Goal: Task Accomplishment & Management: Use online tool/utility

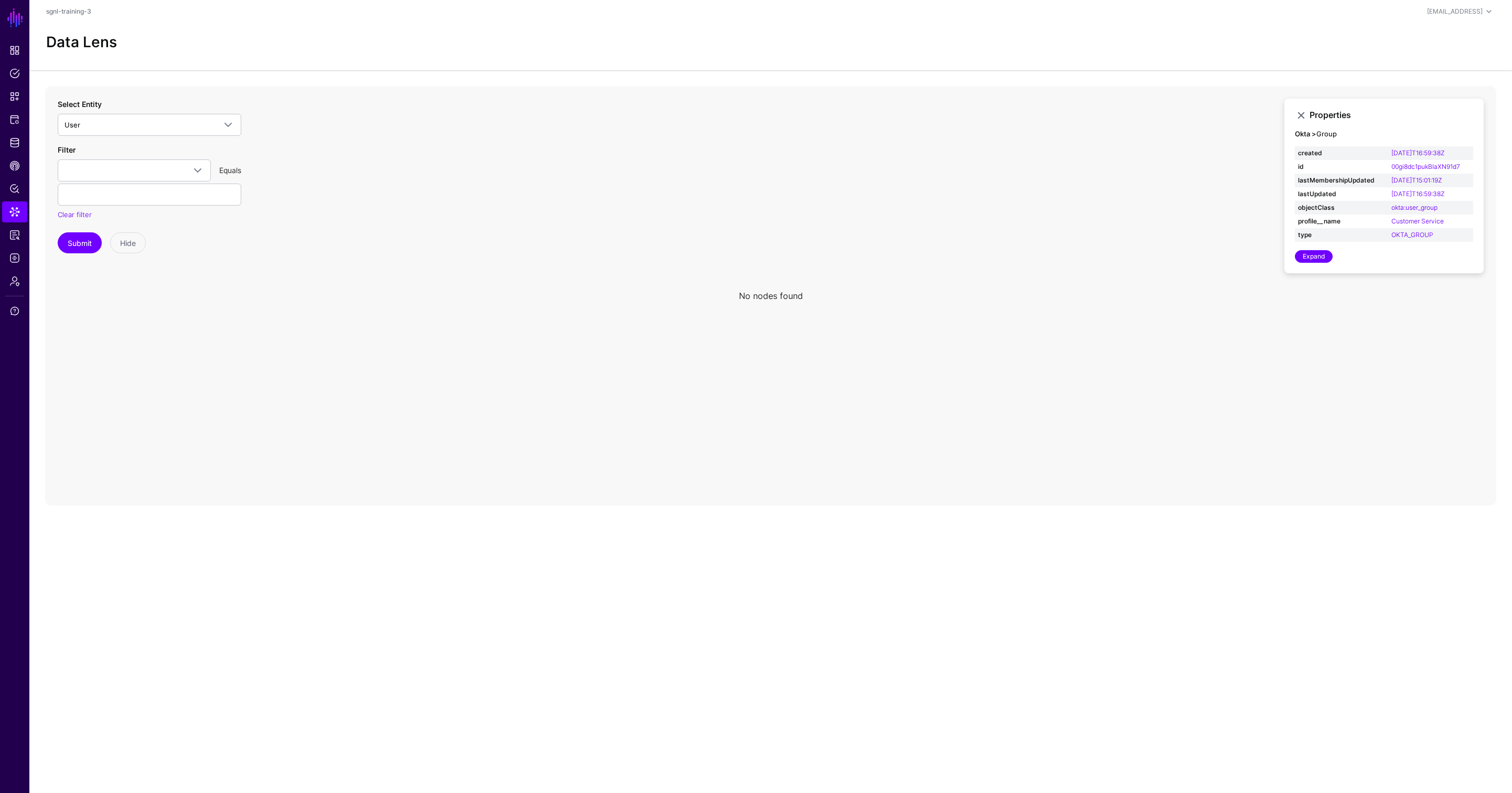
click at [1288, 36] on div "Data Lens" at bounding box center [770, 42] width 1457 height 18
click at [12, 143] on span "Identity Data Fabric" at bounding box center [15, 143] width 11 height 11
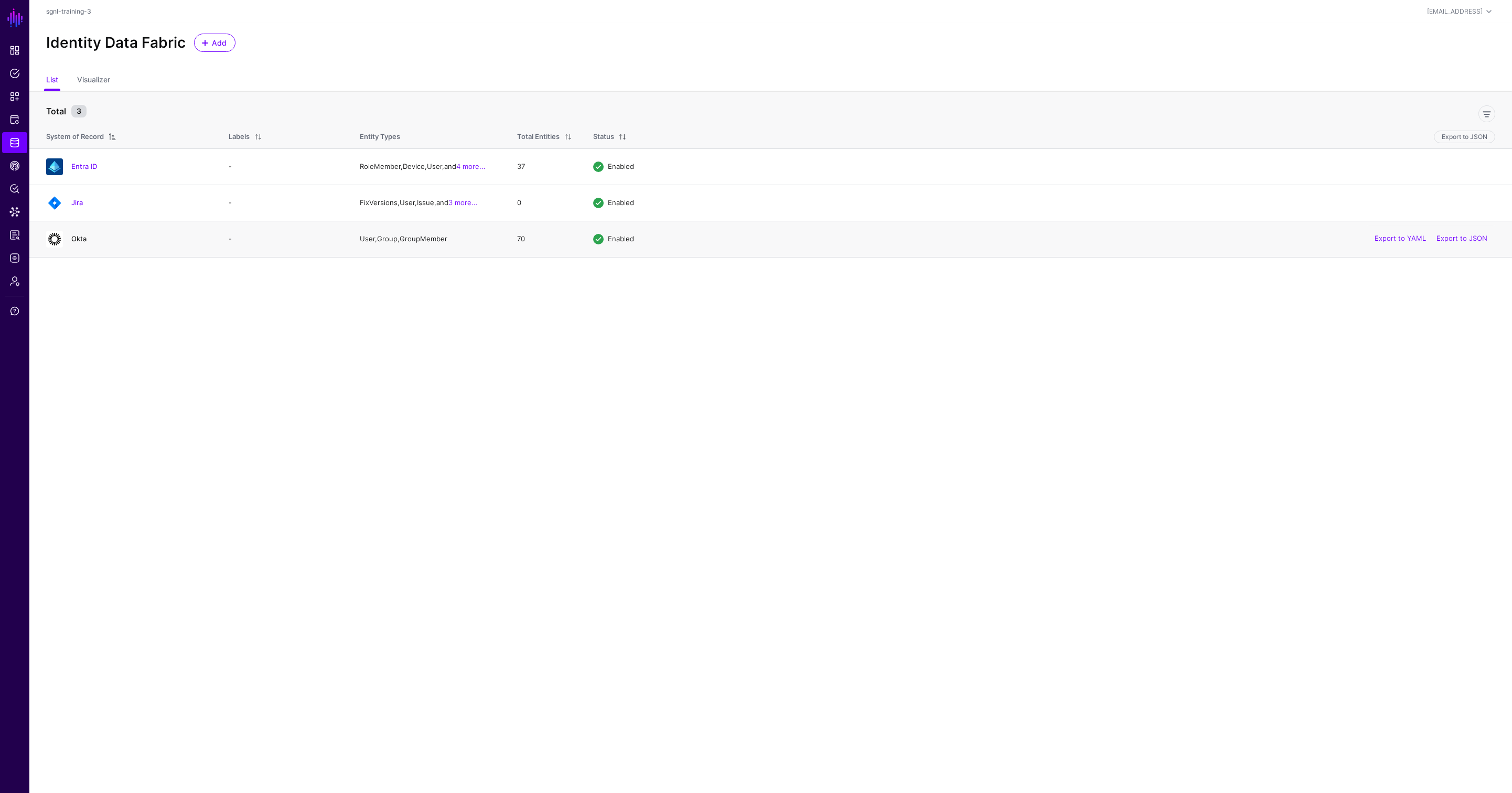
click at [77, 234] on link "Okta" at bounding box center [79, 238] width 15 height 8
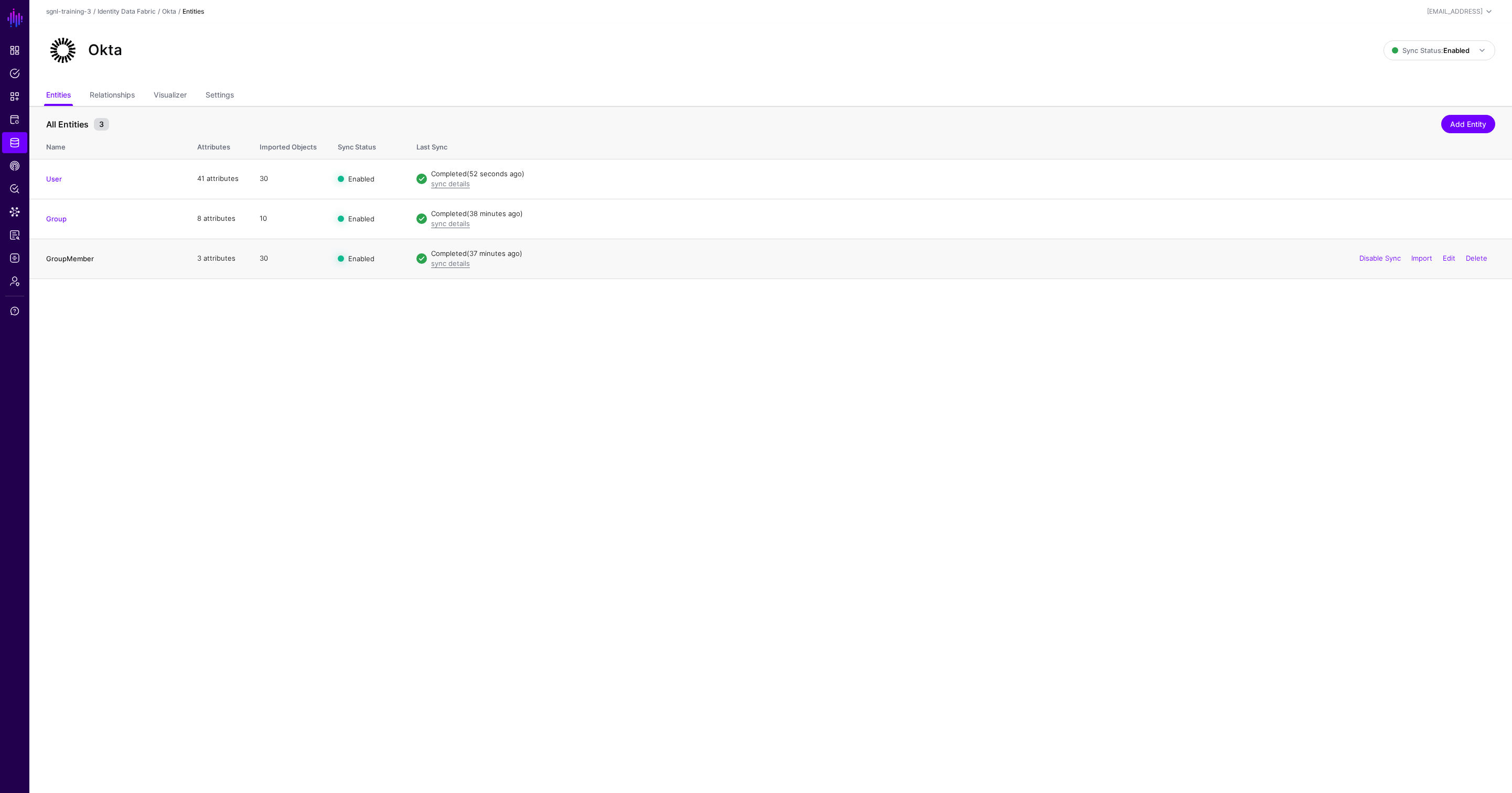
click at [71, 257] on link "GroupMember" at bounding box center [70, 258] width 48 height 8
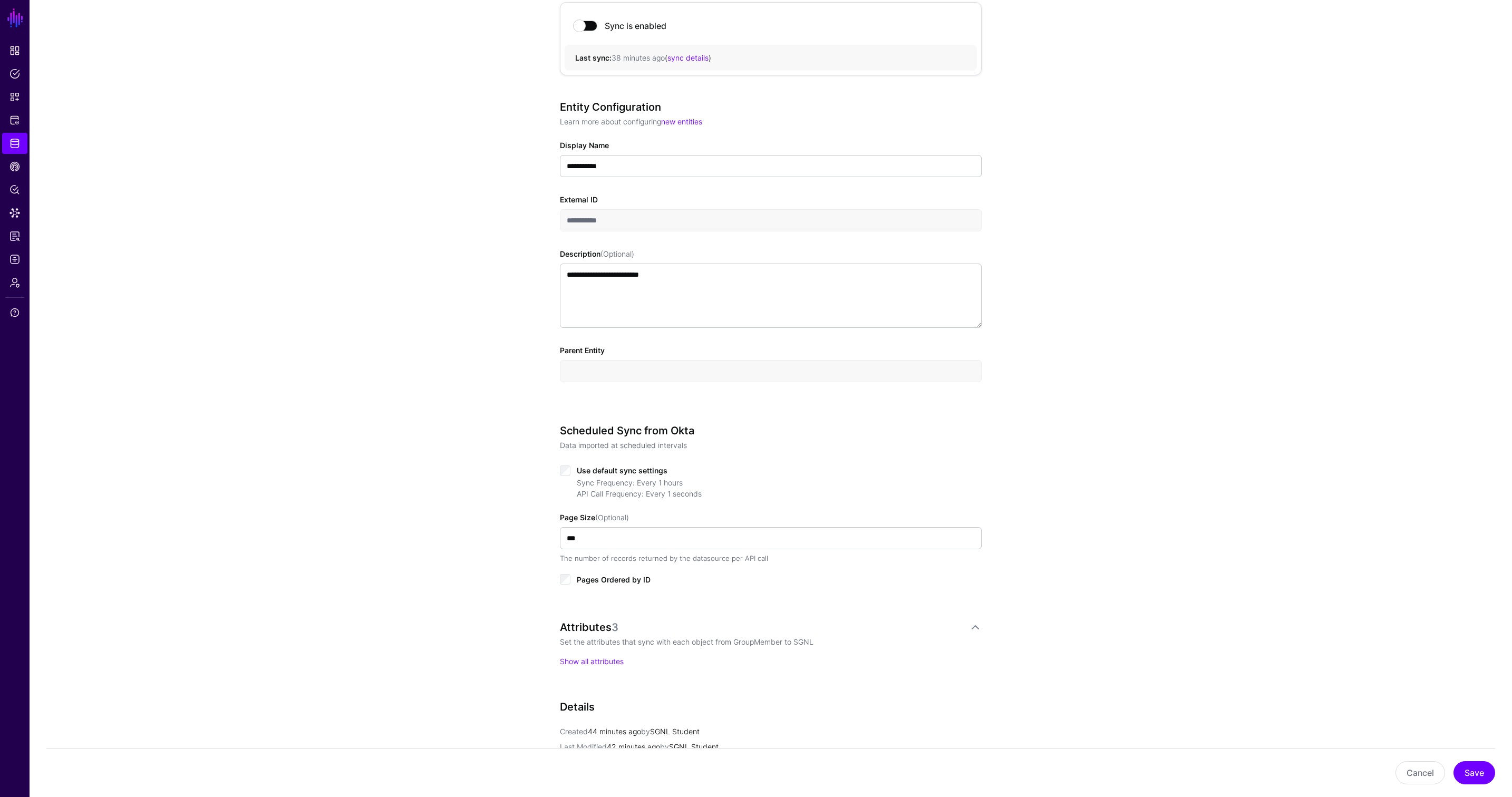
scroll to position [296, 0]
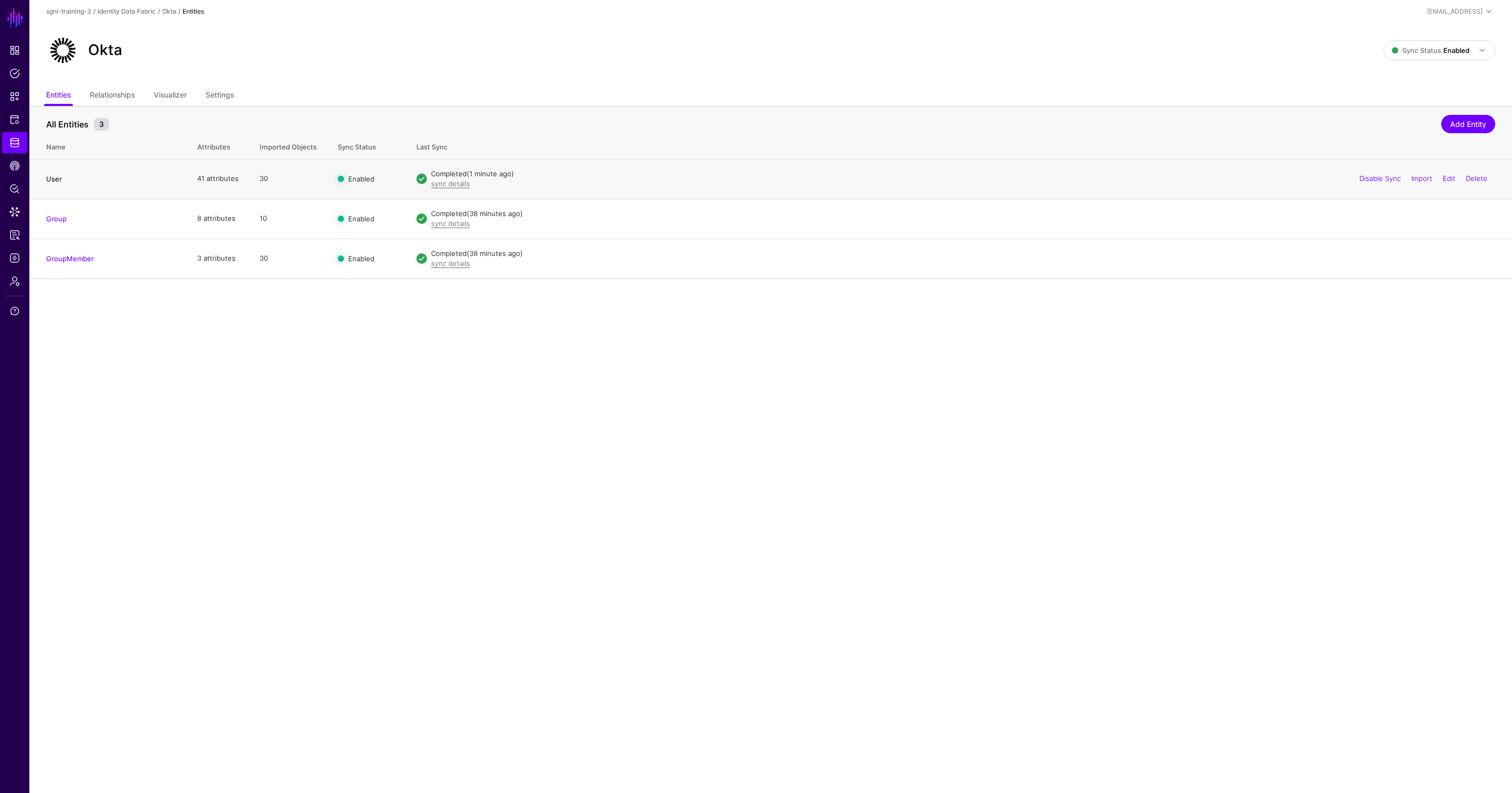
click at [58, 178] on link "User" at bounding box center [54, 179] width 16 height 8
click at [114, 96] on link "Relationships" at bounding box center [112, 96] width 45 height 20
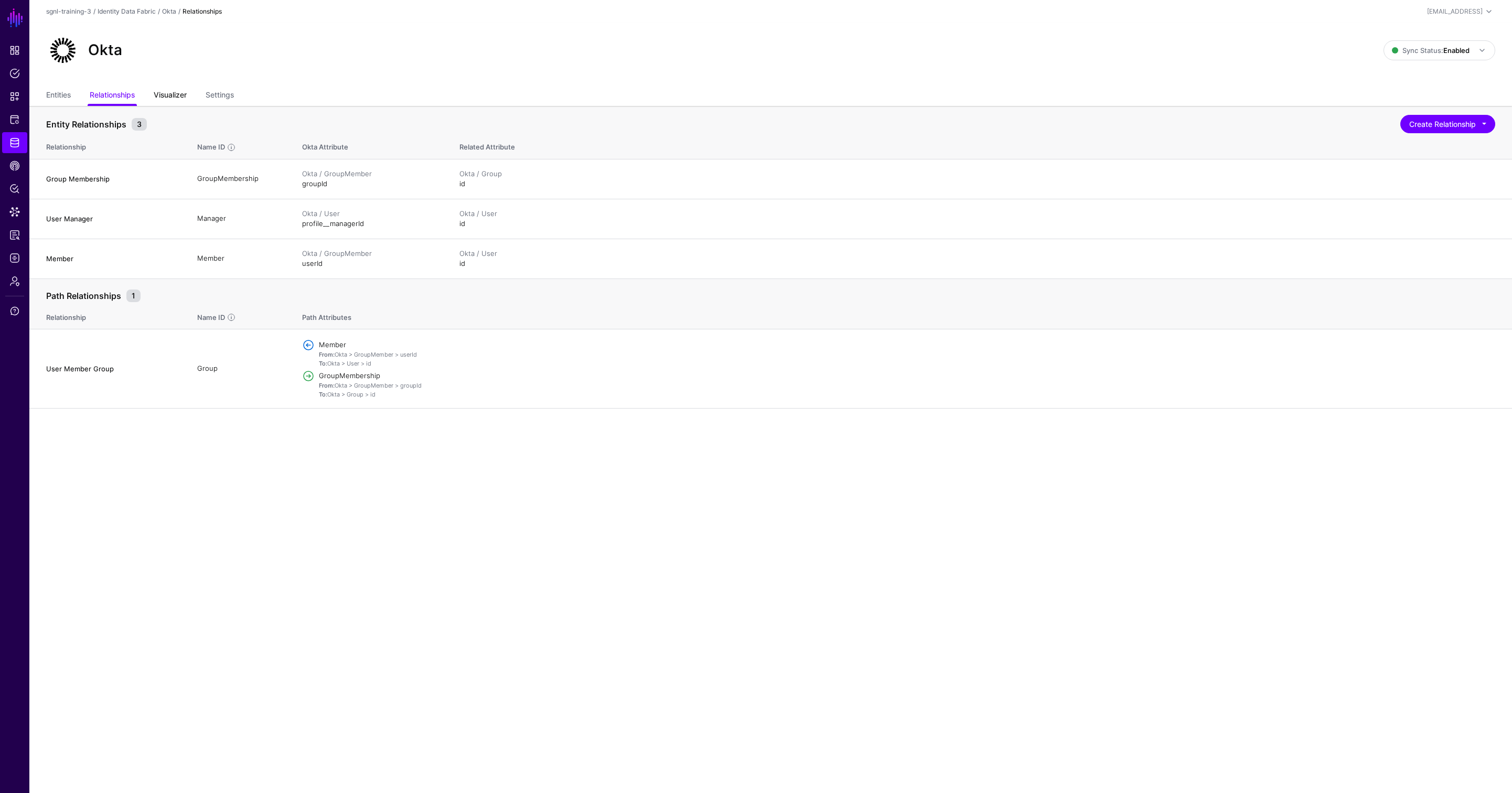
click at [183, 94] on link "Visualizer" at bounding box center [170, 96] width 33 height 20
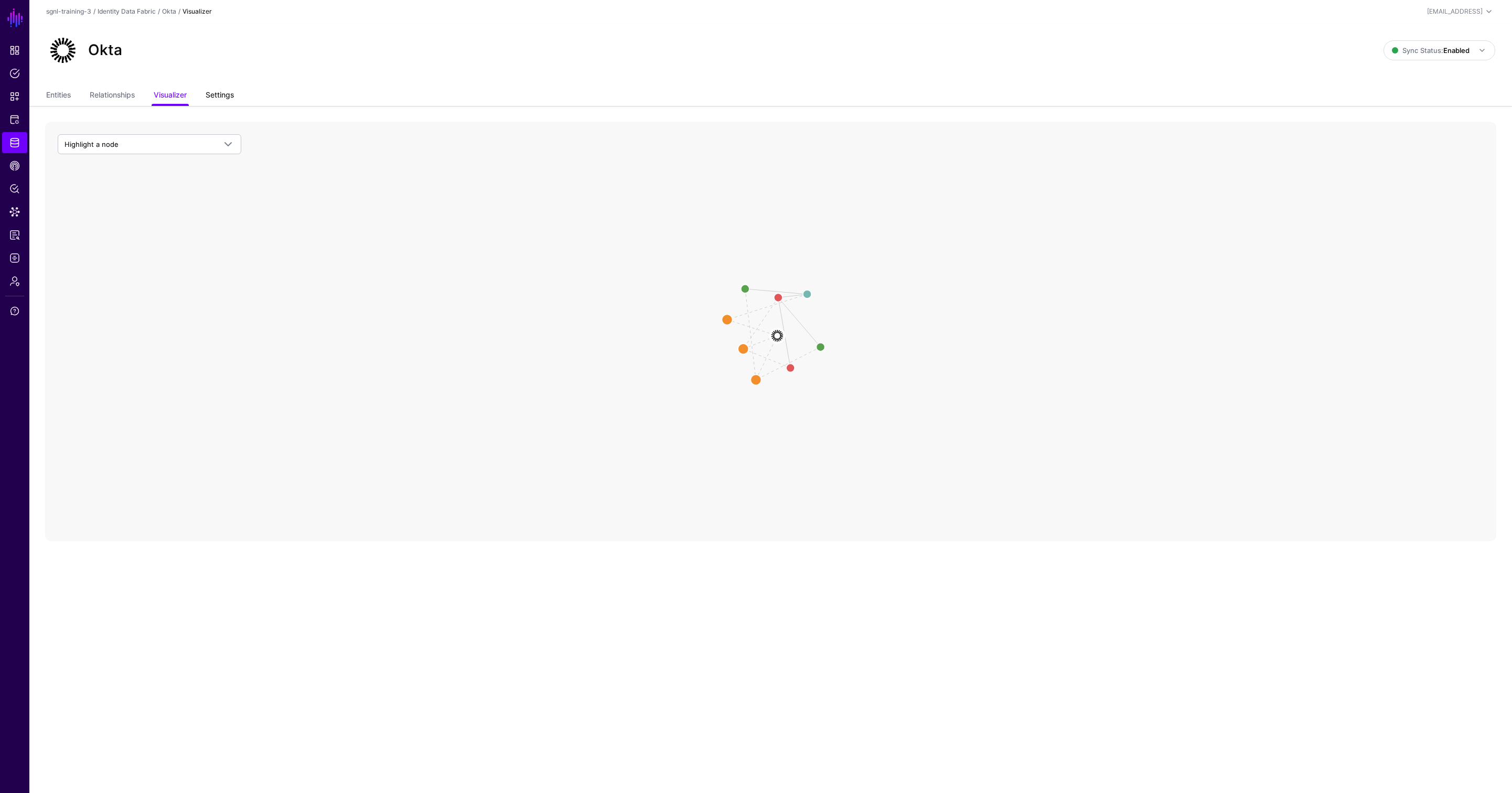
click at [234, 96] on link "Settings" at bounding box center [220, 96] width 28 height 20
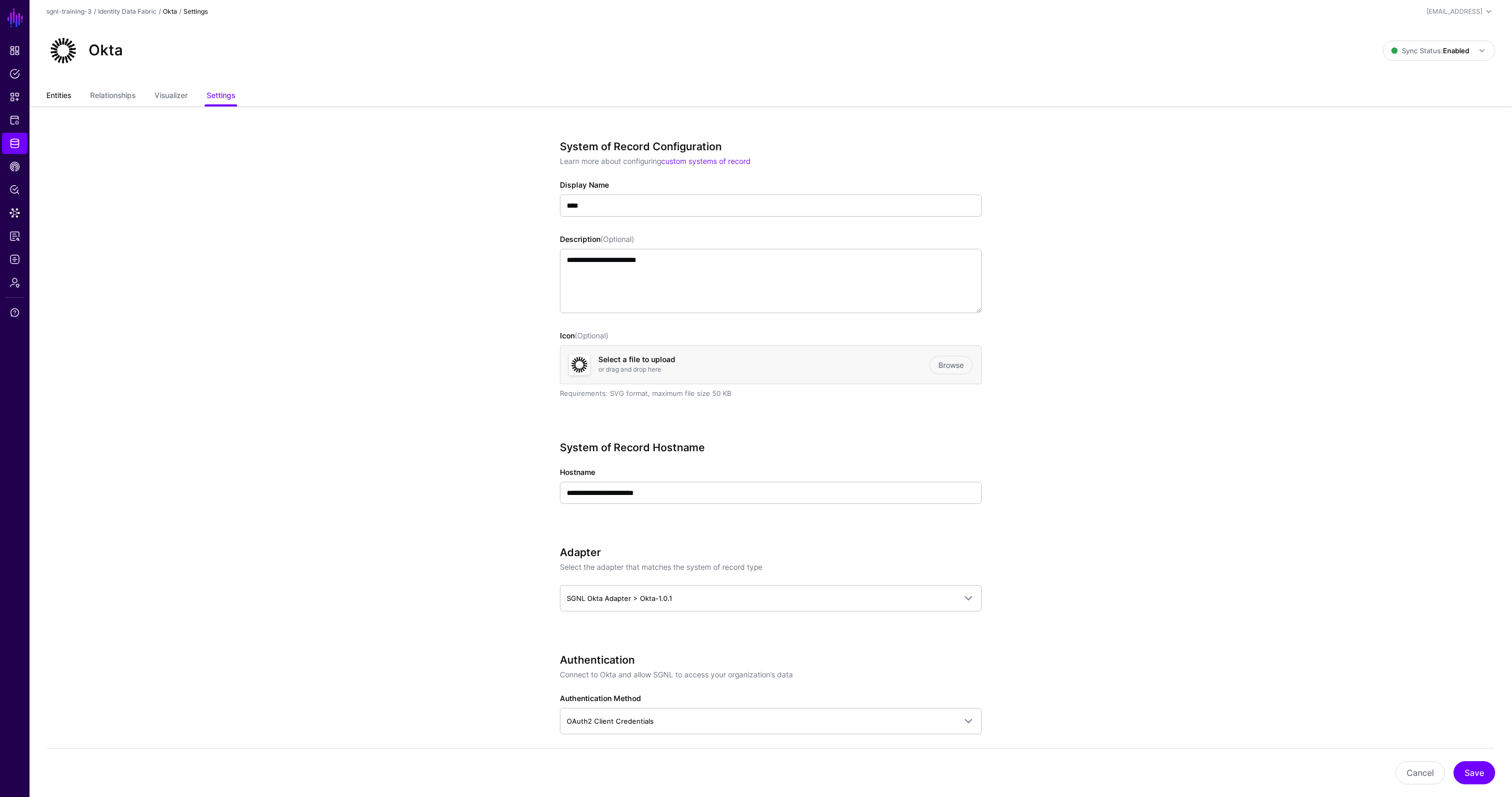
click at [60, 97] on link "Entities" at bounding box center [59, 97] width 25 height 20
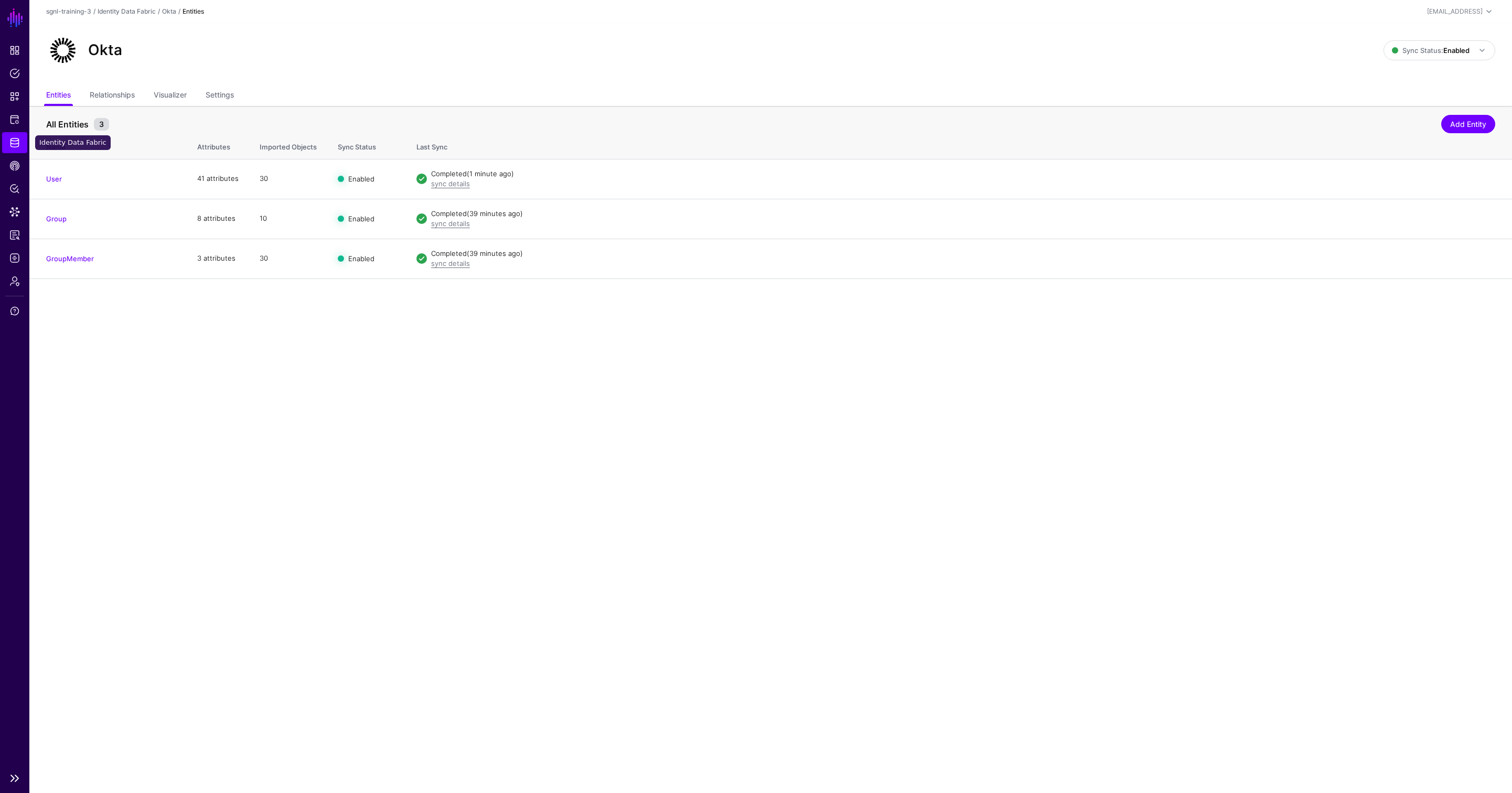
click at [18, 143] on span "Identity Data Fabric" at bounding box center [15, 143] width 11 height 11
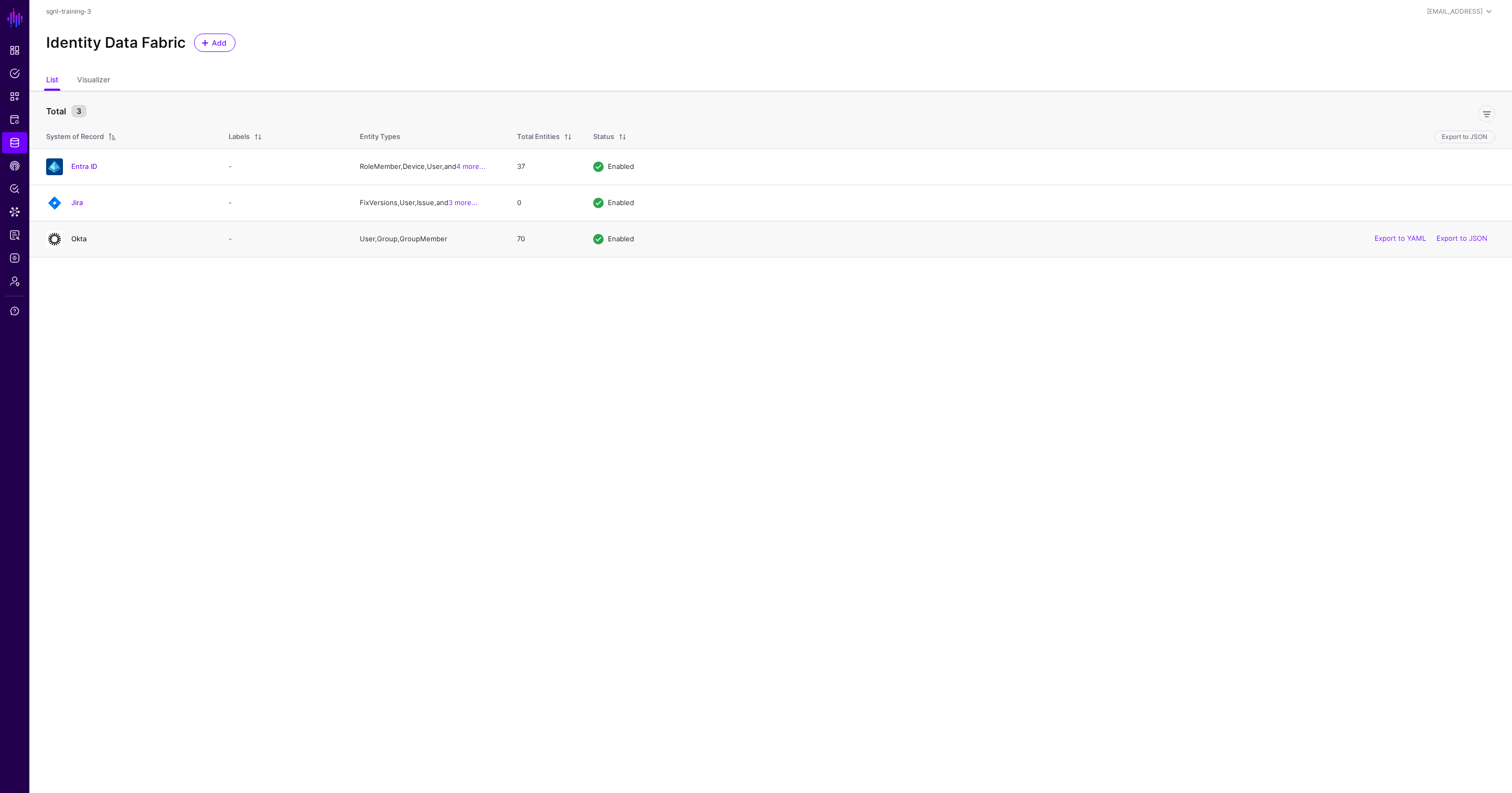
click at [80, 241] on link "Okta" at bounding box center [79, 238] width 15 height 8
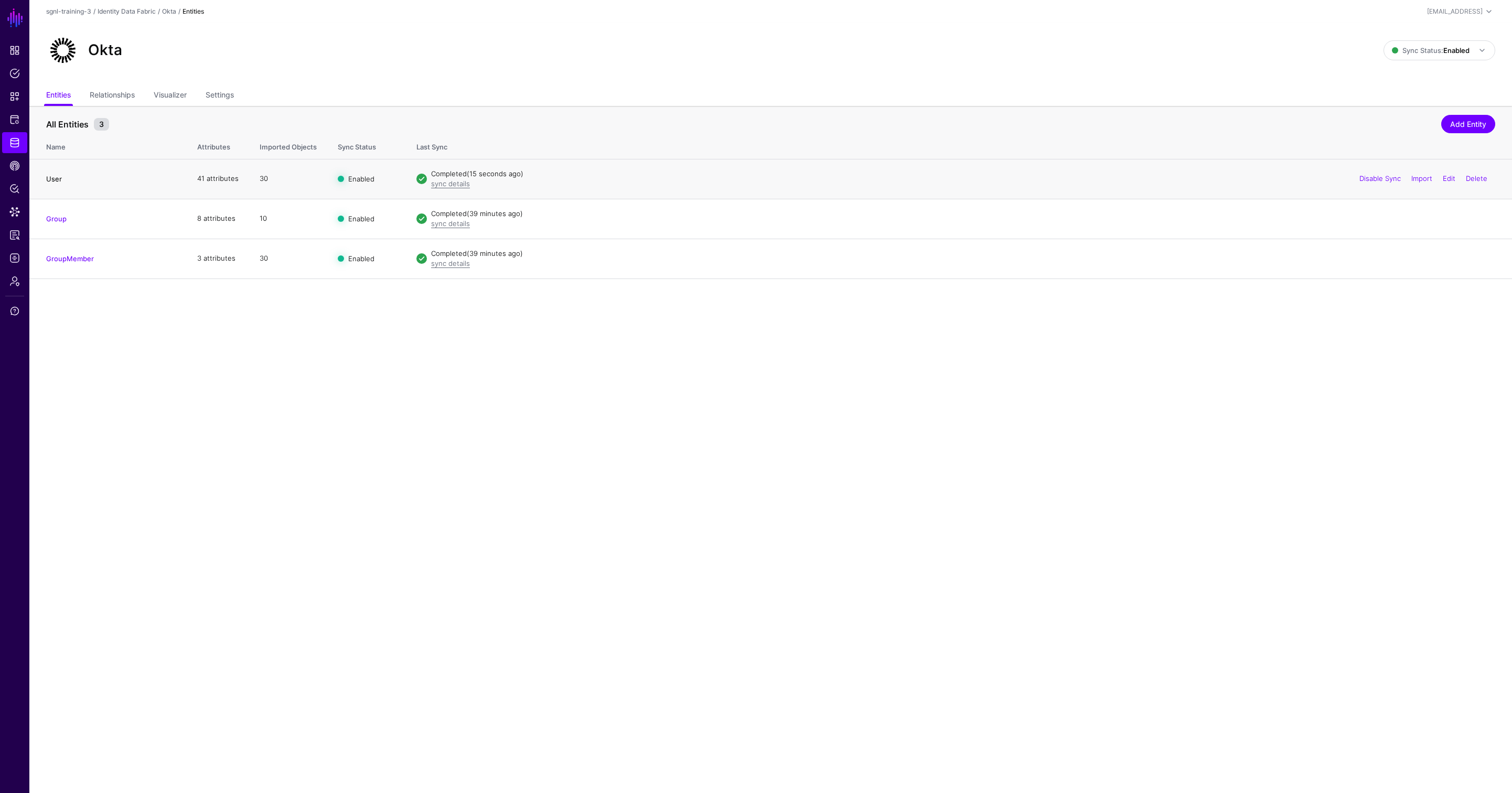
click at [53, 177] on link "User" at bounding box center [54, 179] width 16 height 8
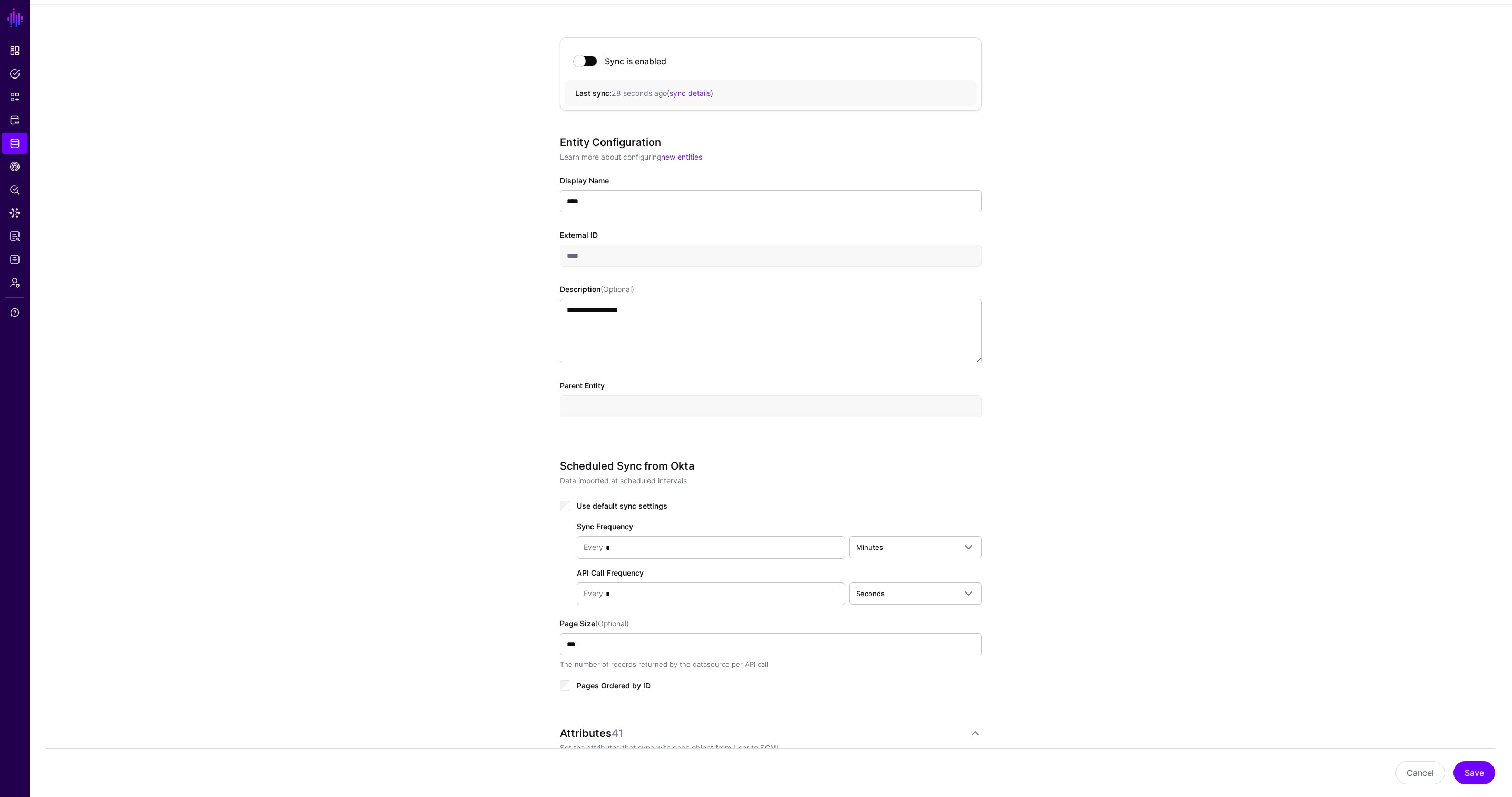
scroll to position [365, 0]
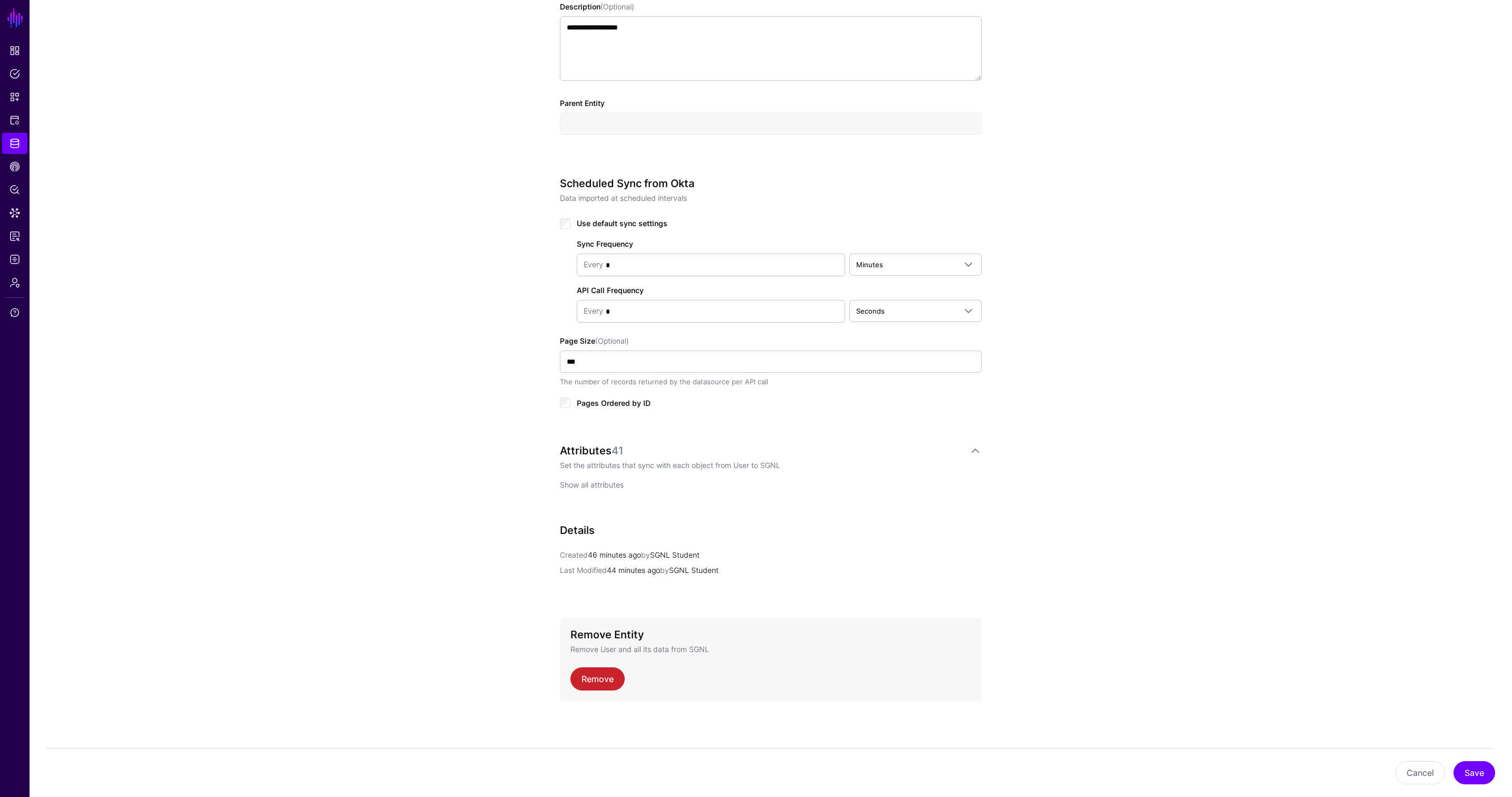
click at [602, 484] on link "Show all attributes" at bounding box center [592, 484] width 64 height 9
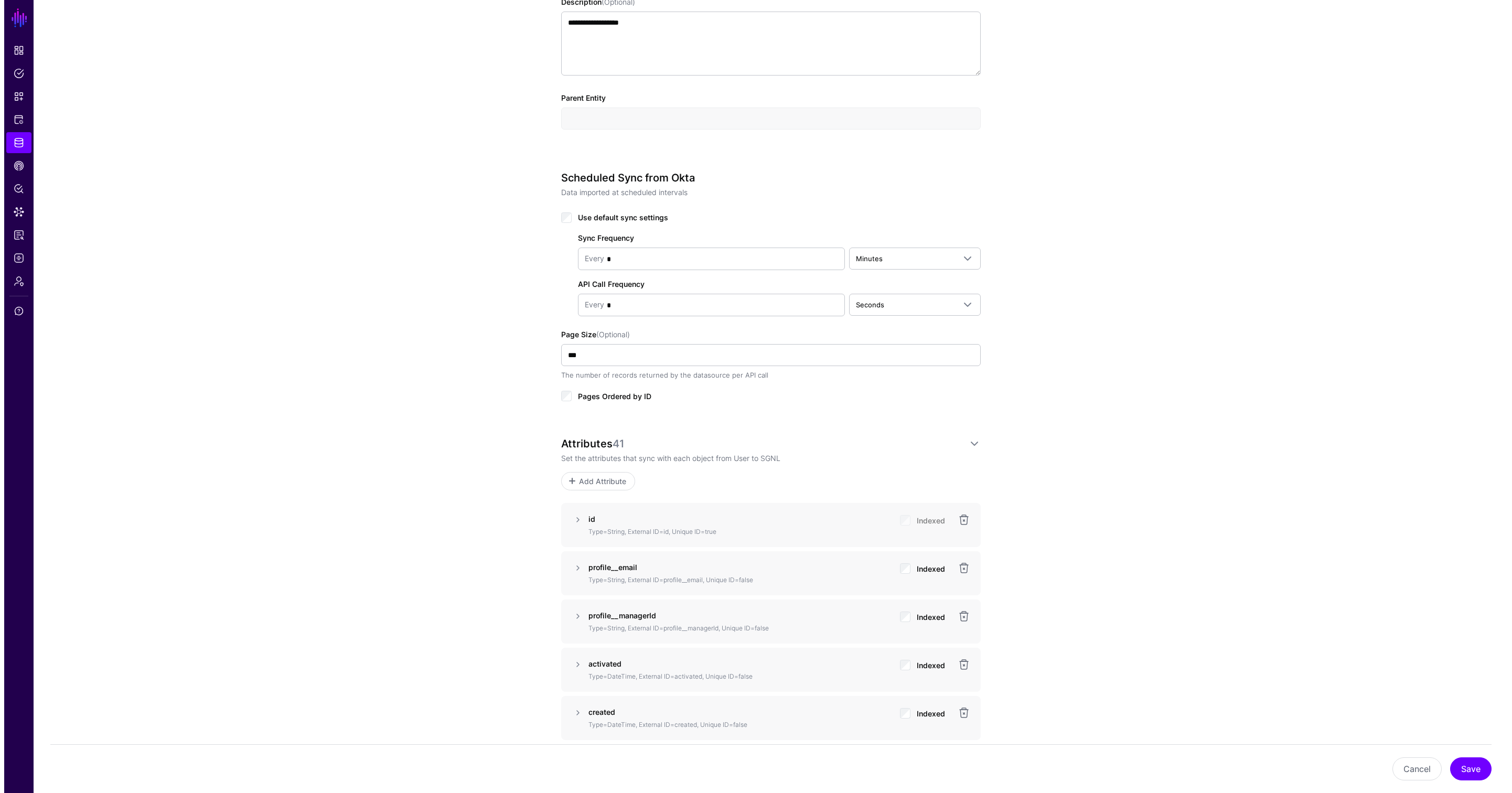
scroll to position [362, 0]
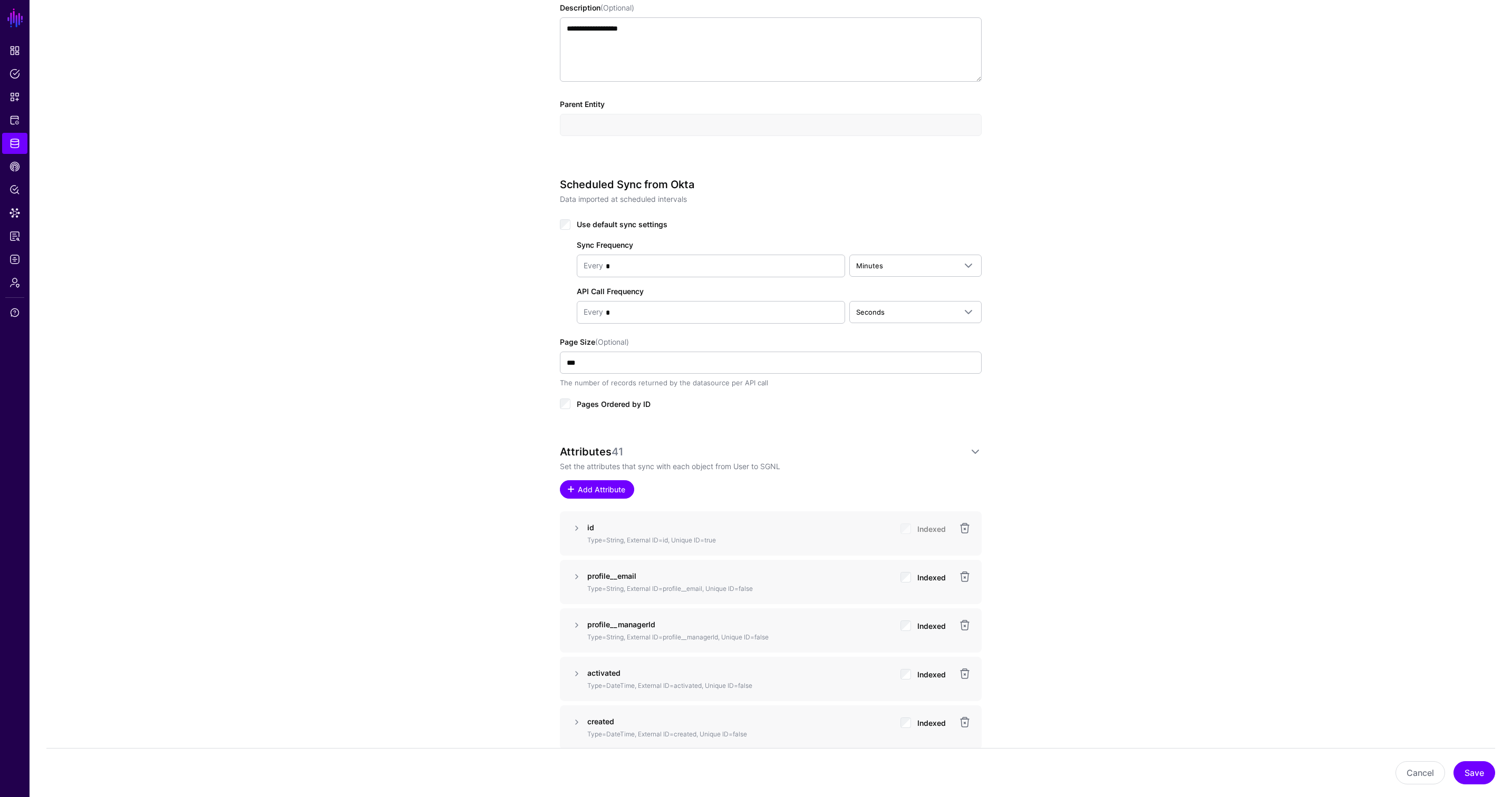
click at [604, 486] on span "Add Attribute" at bounding box center [602, 489] width 50 height 11
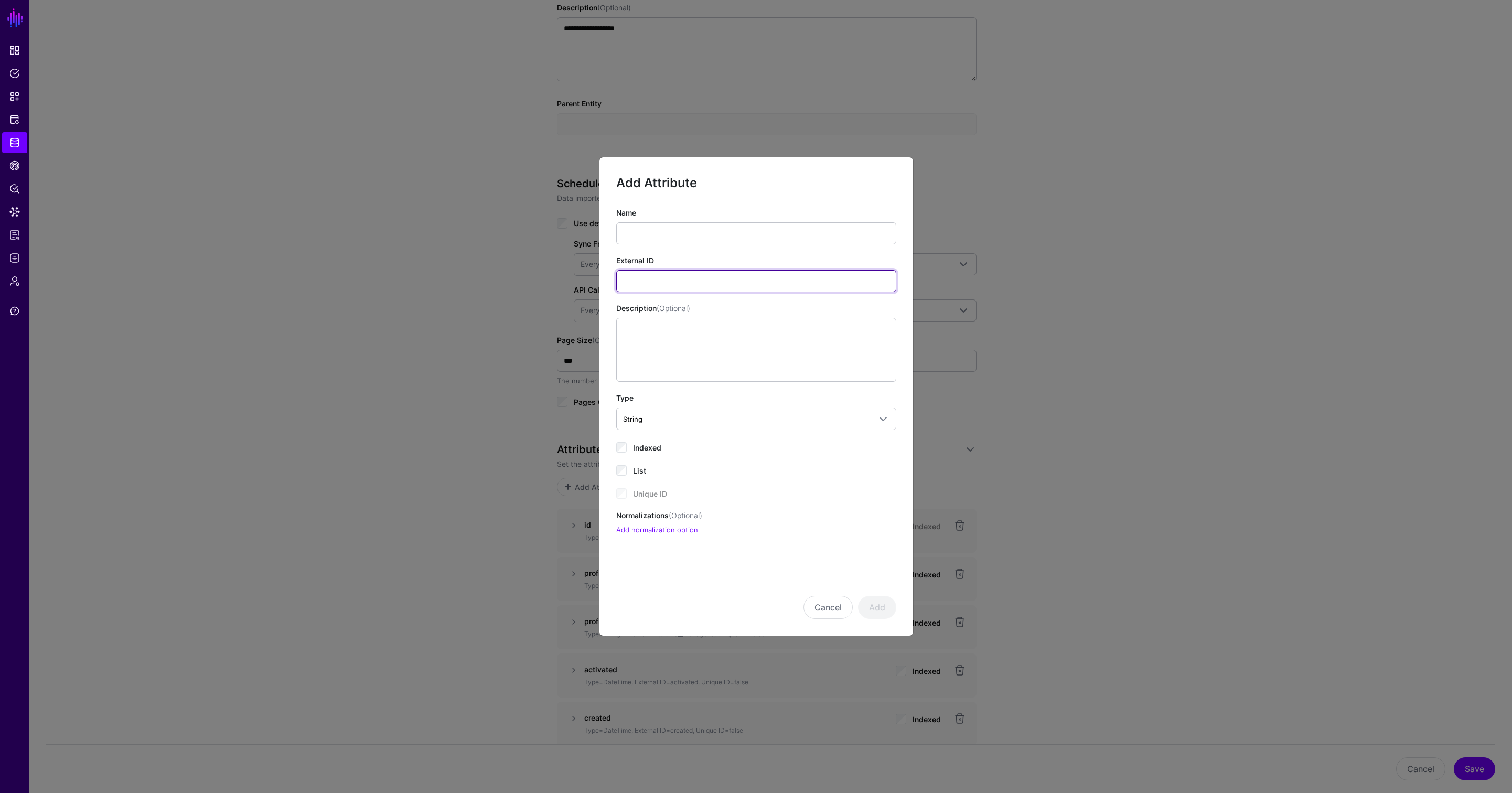
click at [650, 278] on input "External ID" at bounding box center [756, 281] width 280 height 22
paste input "**********"
type input "**********"
click at [653, 239] on input "Name" at bounding box center [756, 234] width 280 height 22
type input "**********"
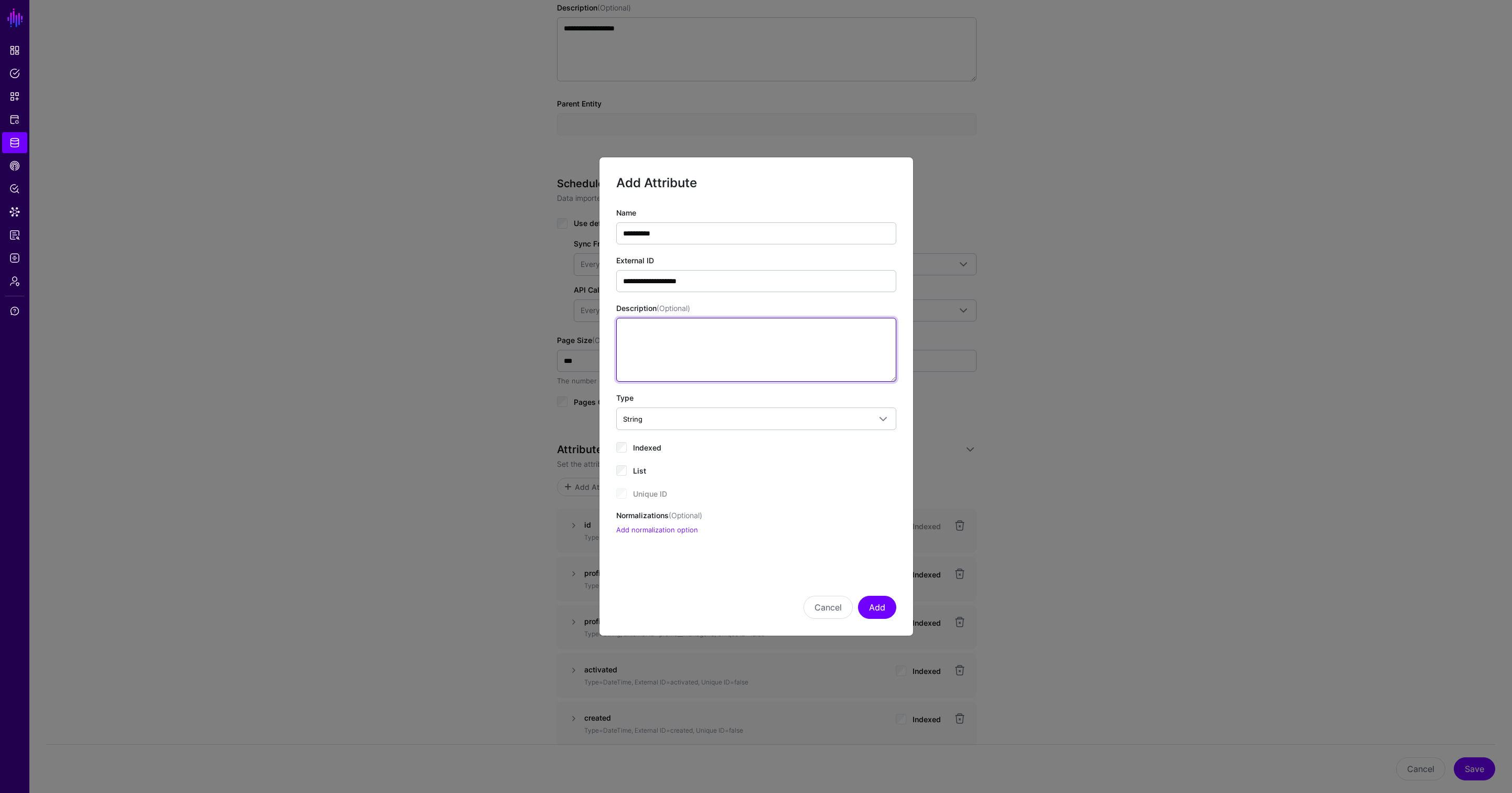
click at [696, 350] on textarea "Description (Optional)" at bounding box center [756, 349] width 280 height 64
paste textarea "**********"
type textarea "**********"
click at [883, 604] on button "Add" at bounding box center [877, 607] width 38 height 23
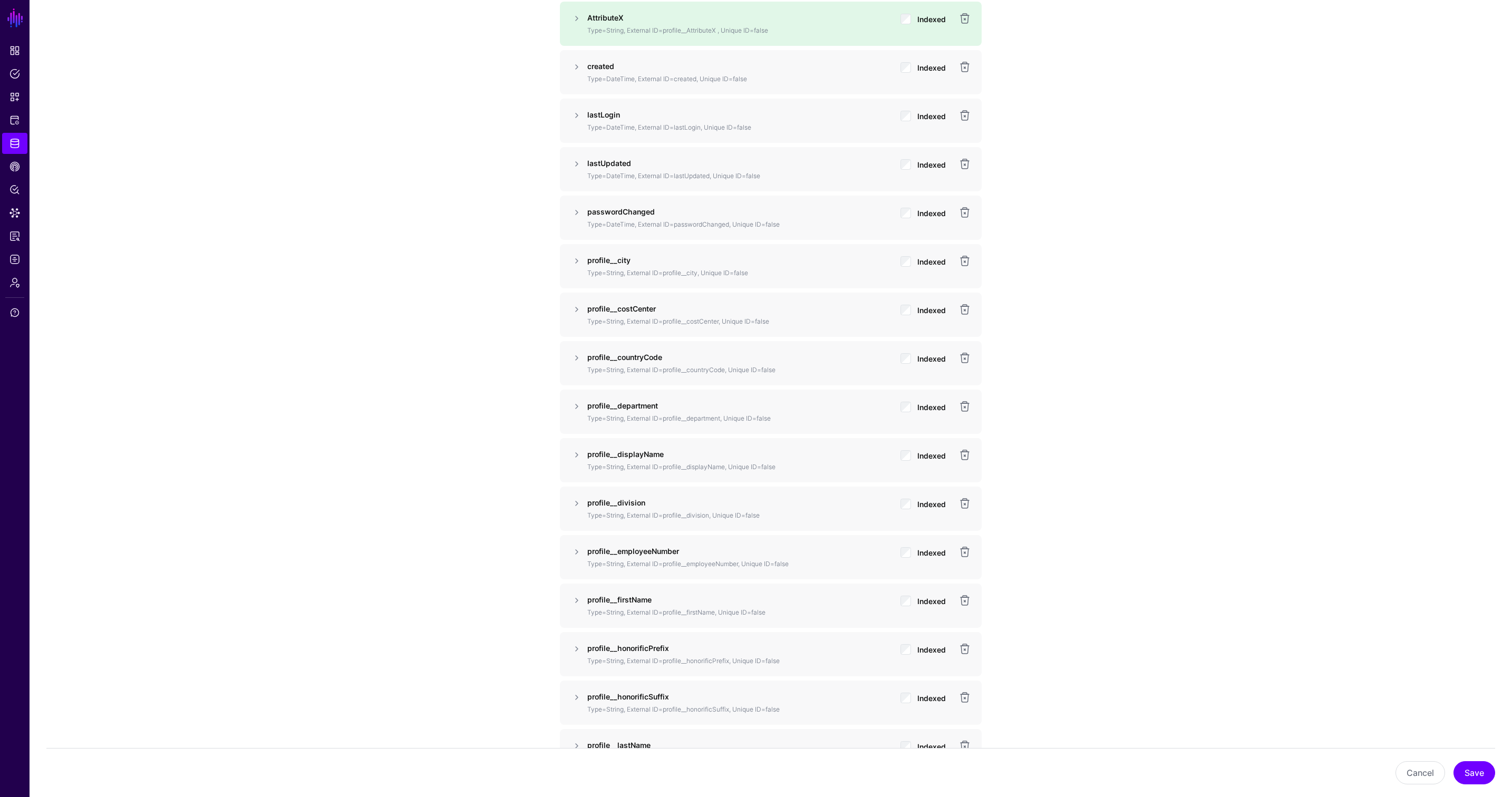
scroll to position [1068, 0]
click at [15, 214] on span "Data Lens" at bounding box center [15, 213] width 11 height 11
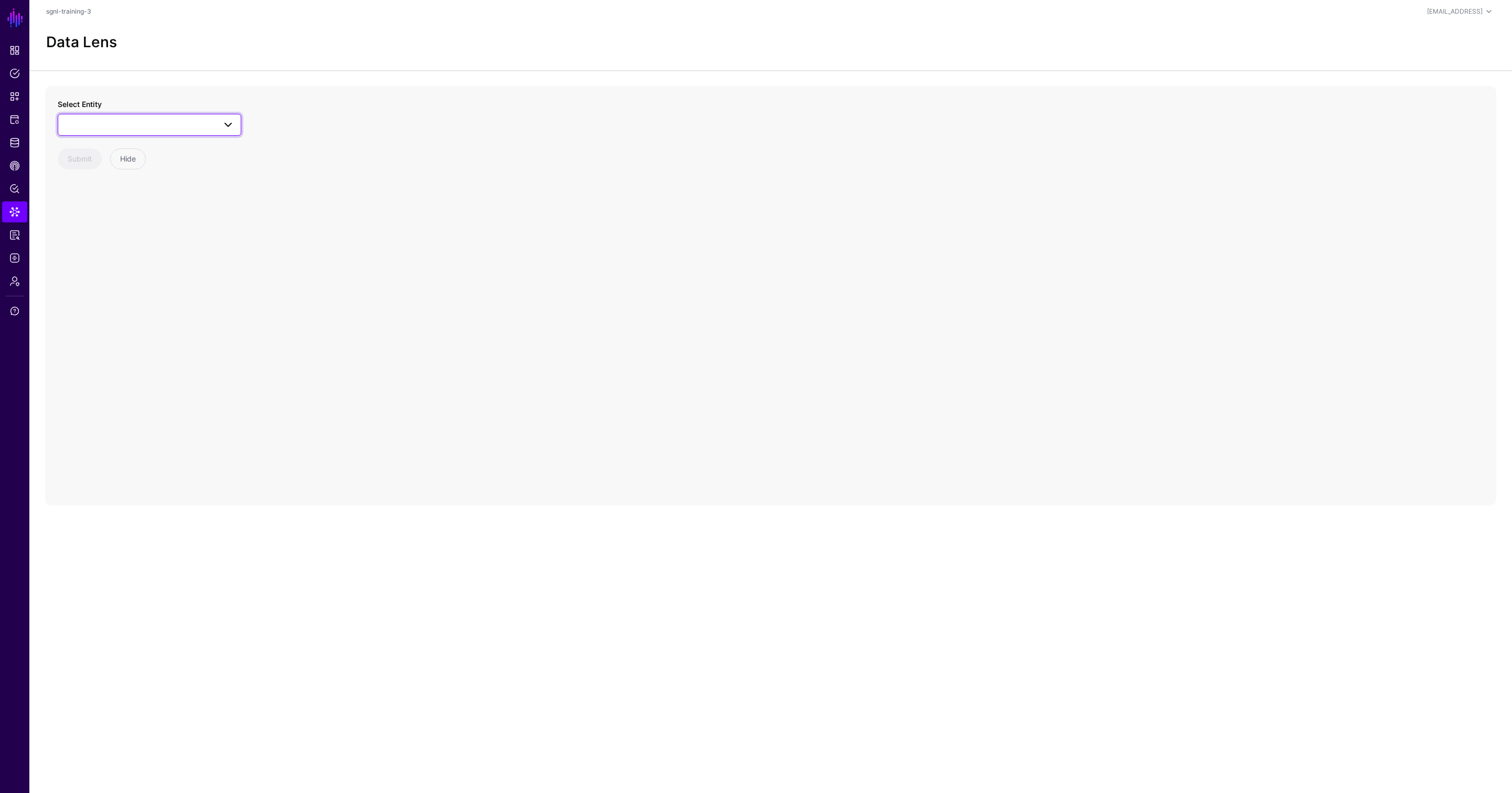
click at [168, 128] on span at bounding box center [149, 124] width 170 height 12
click at [106, 238] on div "User" at bounding box center [154, 238] width 156 height 11
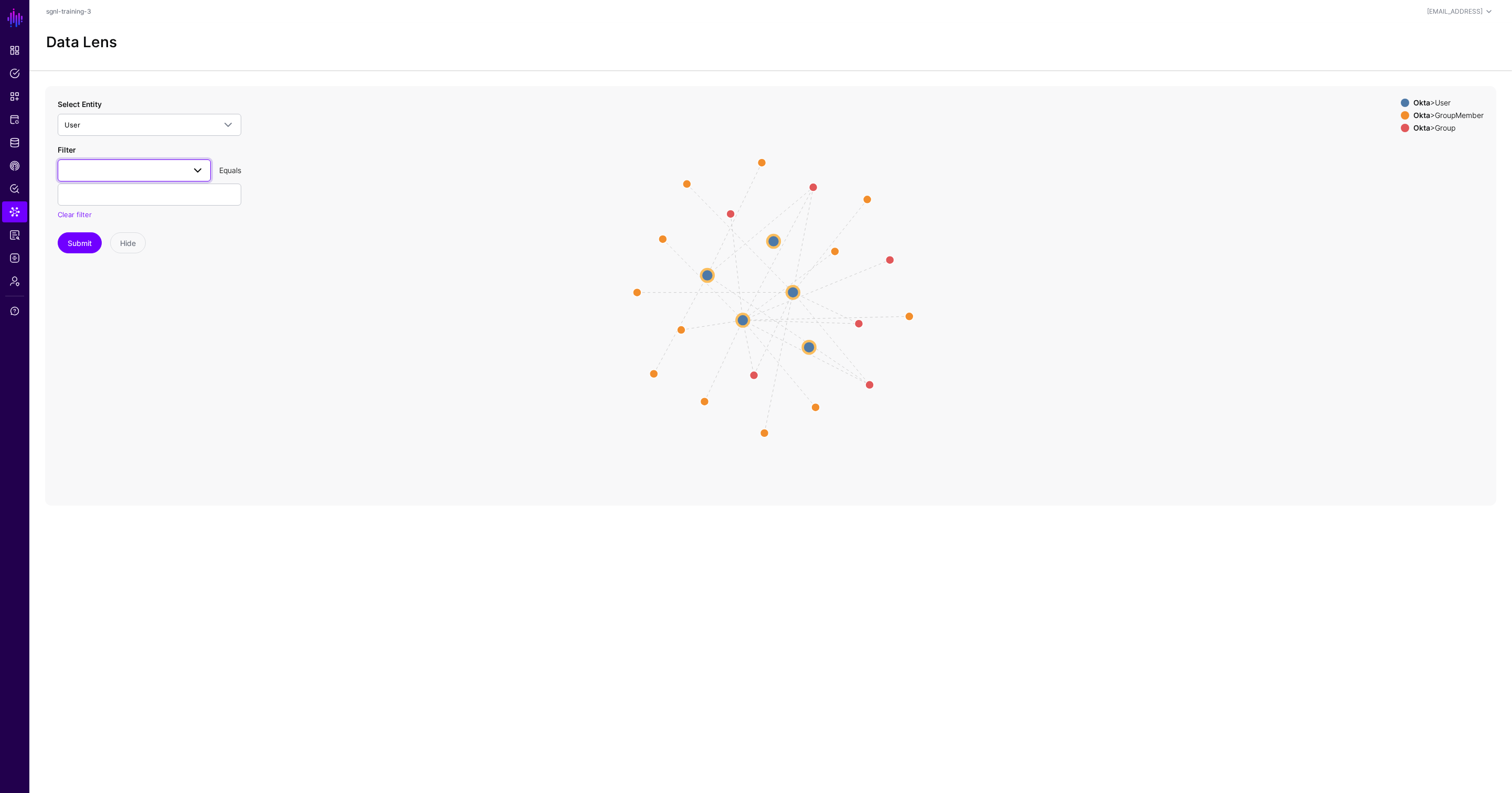
click at [106, 168] on span at bounding box center [134, 170] width 140 height 12
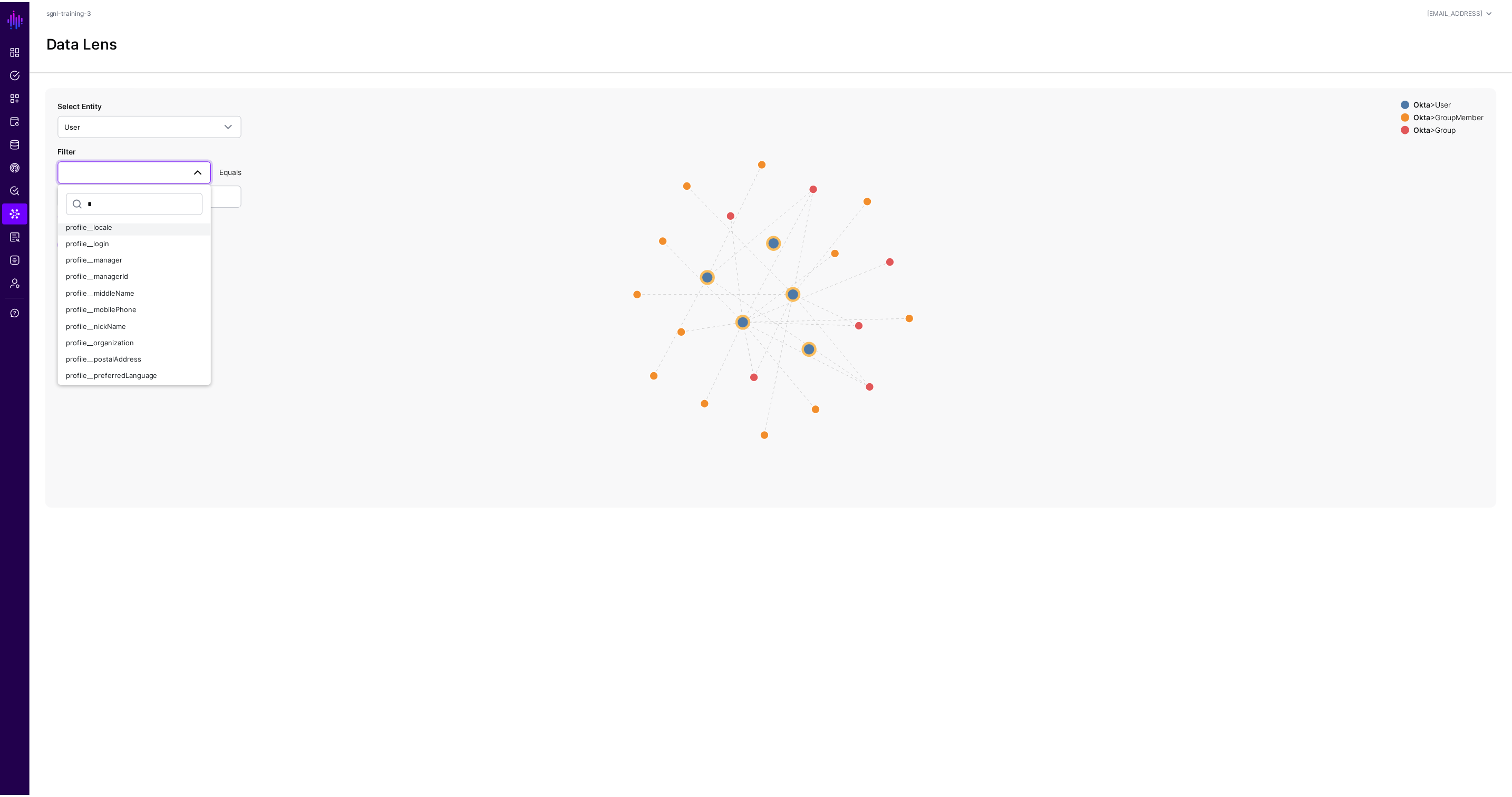
scroll to position [211, 0]
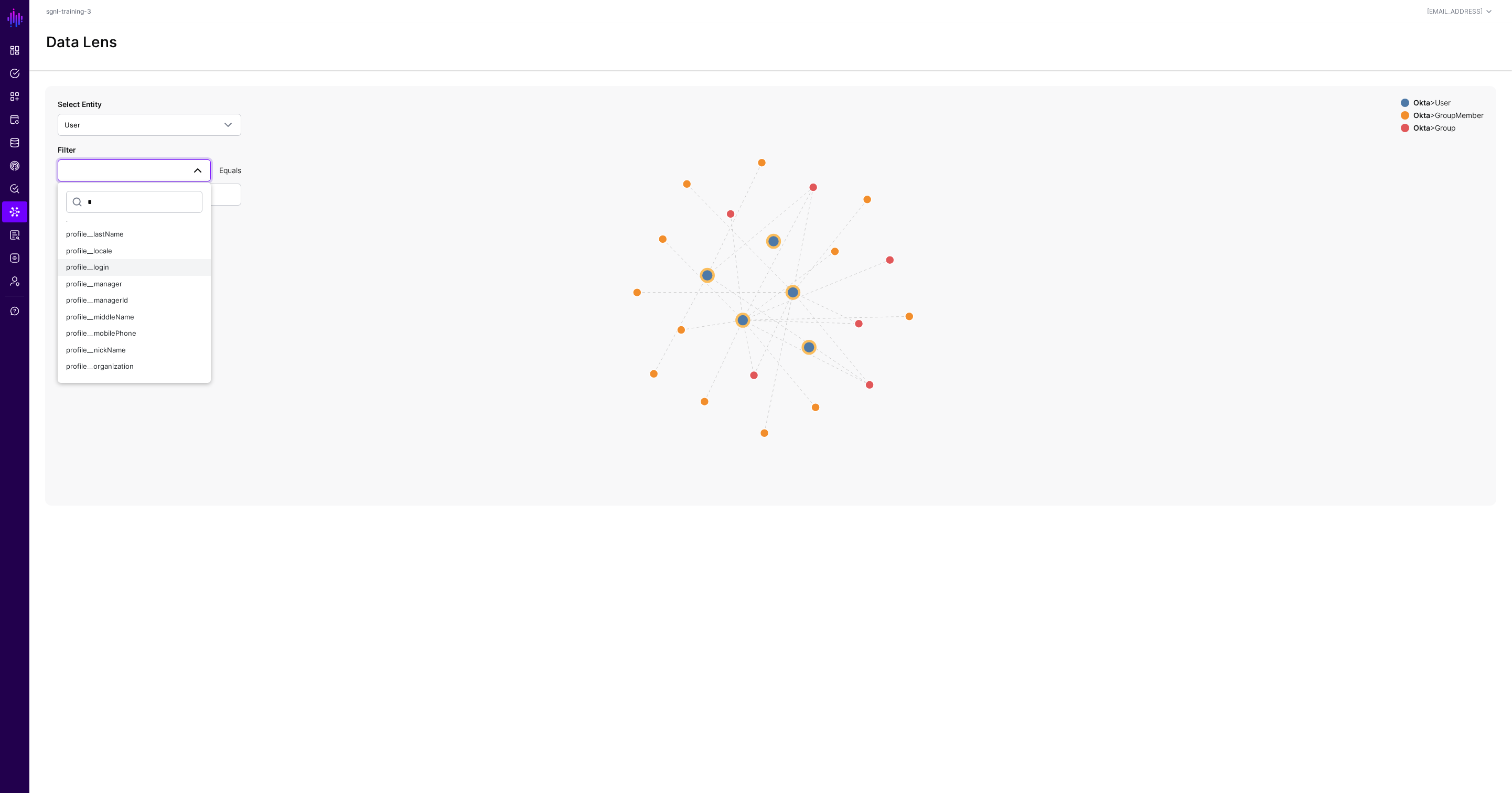
type input "*"
click at [116, 266] on div "profile__login" at bounding box center [134, 268] width 136 height 11
click at [121, 200] on input "text" at bounding box center [149, 195] width 184 height 22
type input "**********"
click at [82, 245] on button "Submit" at bounding box center [79, 243] width 44 height 21
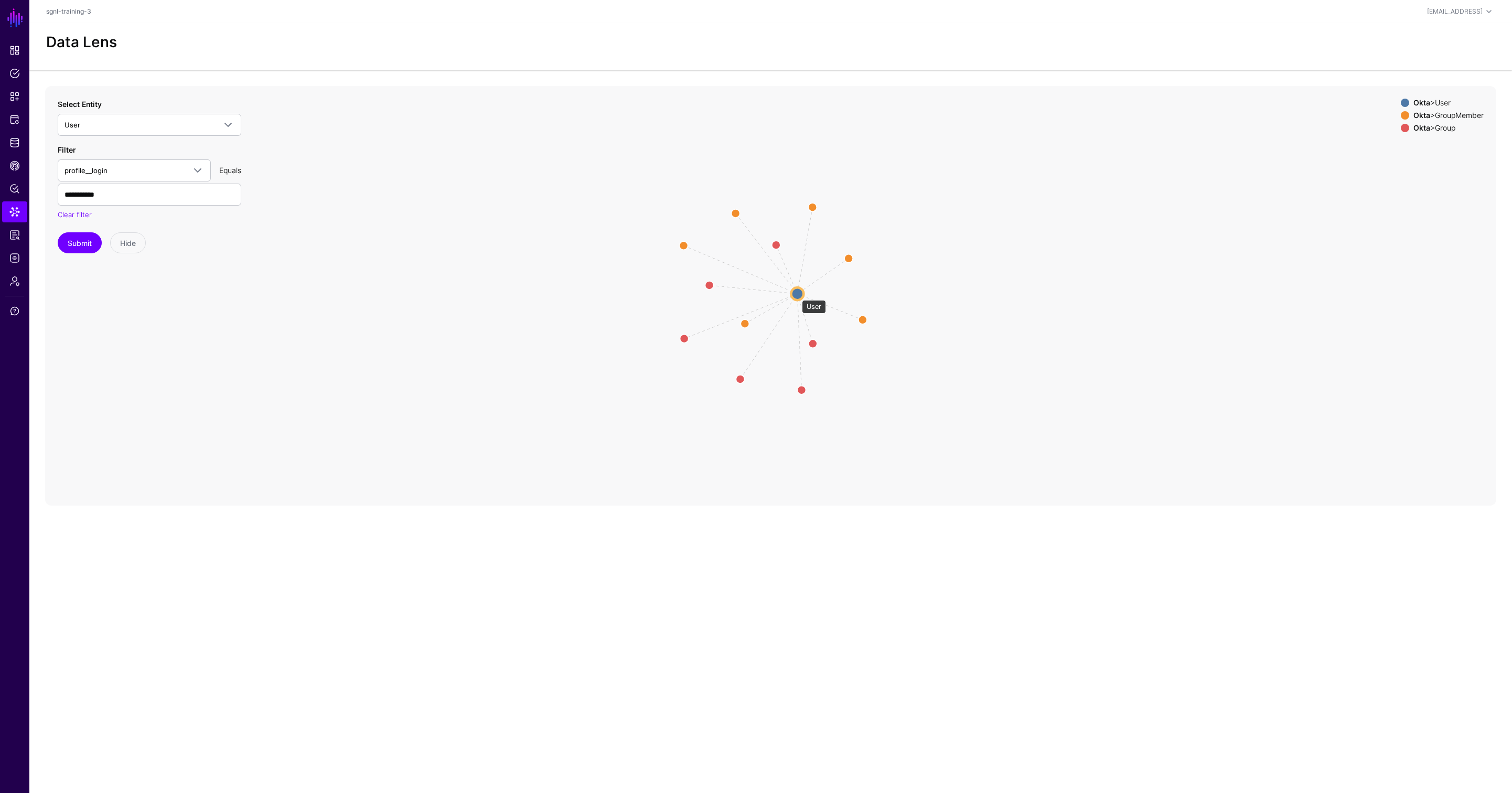
click at [797, 295] on circle at bounding box center [797, 293] width 12 height 12
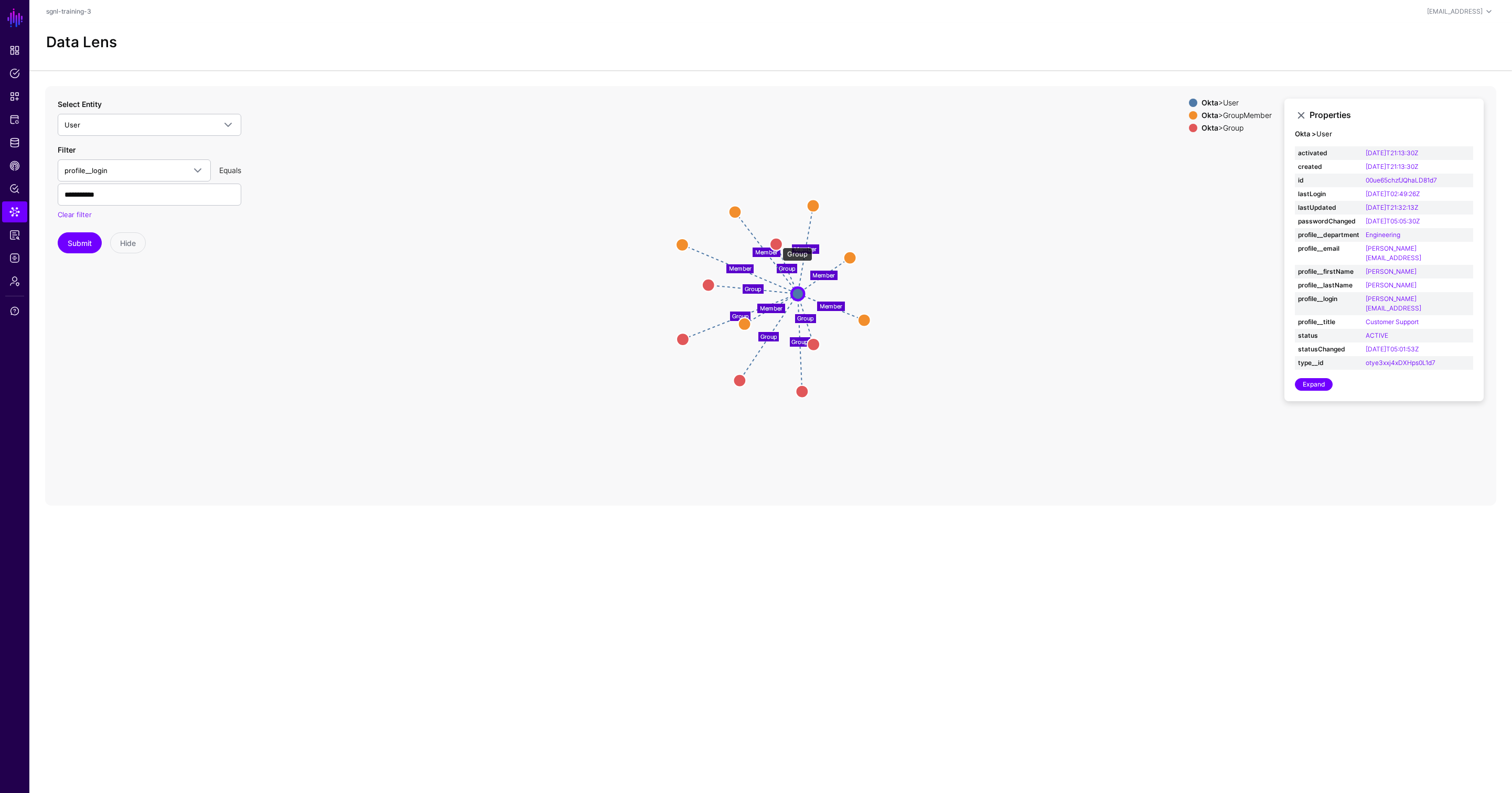
click at [777, 242] on circle at bounding box center [776, 244] width 12 height 12
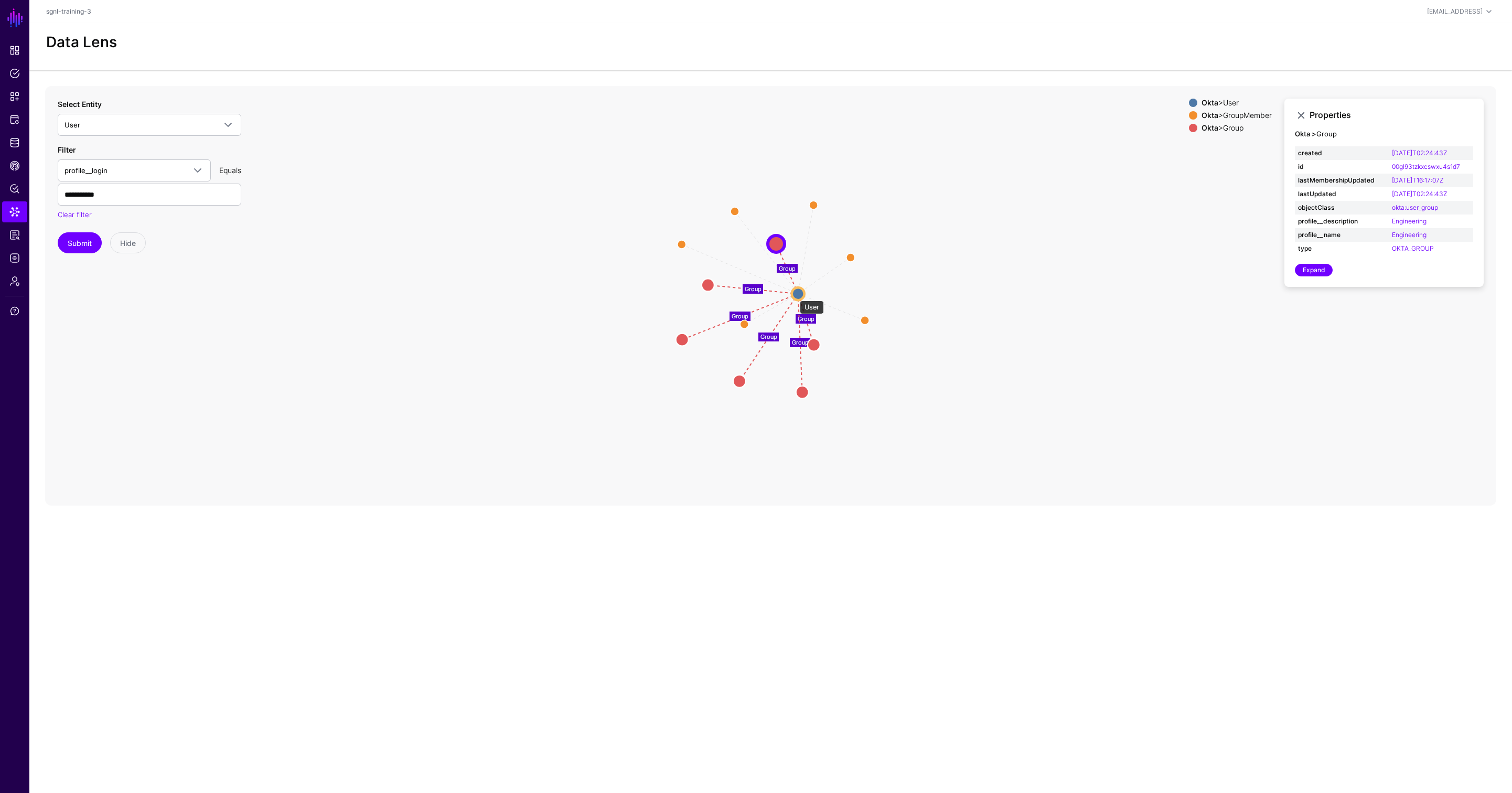
click at [798, 295] on circle at bounding box center [798, 293] width 12 height 12
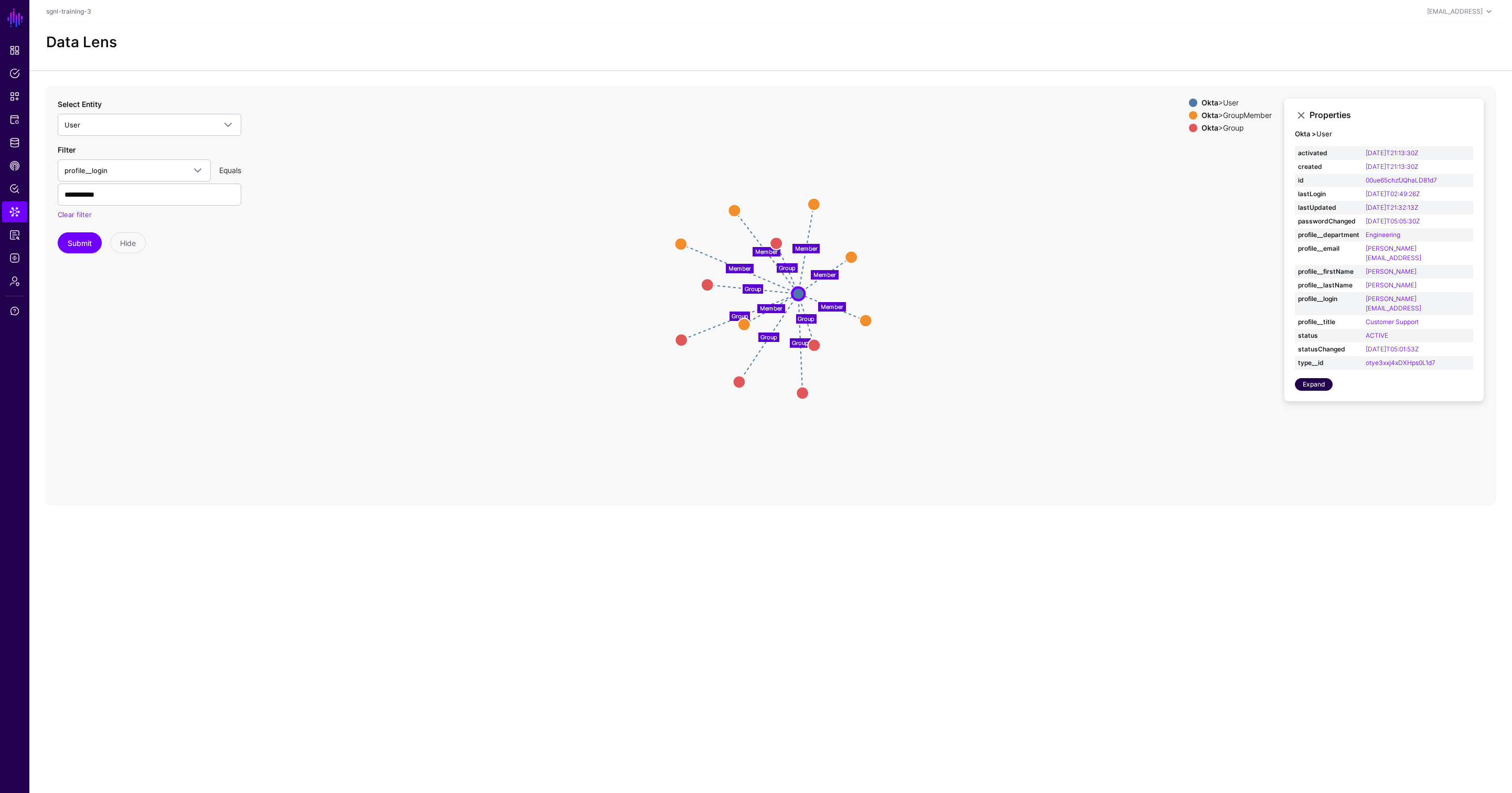
click at [1312, 378] on link "Expand" at bounding box center [1314, 384] width 38 height 12
click at [1319, 378] on link "Expand" at bounding box center [1314, 384] width 38 height 12
click at [13, 141] on span "Identity Data Fabric" at bounding box center [15, 143] width 11 height 11
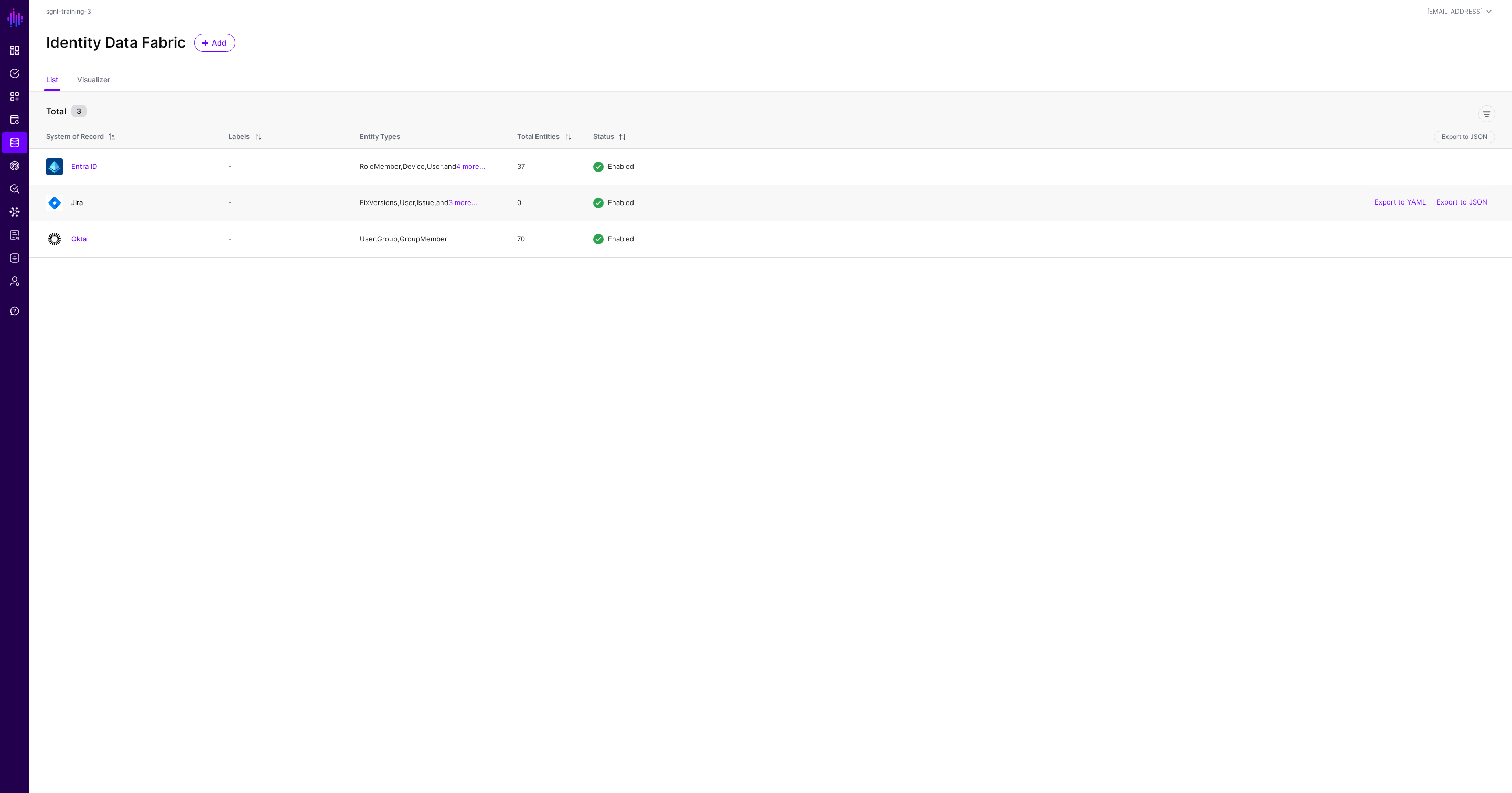
click at [77, 201] on link "Jira" at bounding box center [77, 203] width 12 height 8
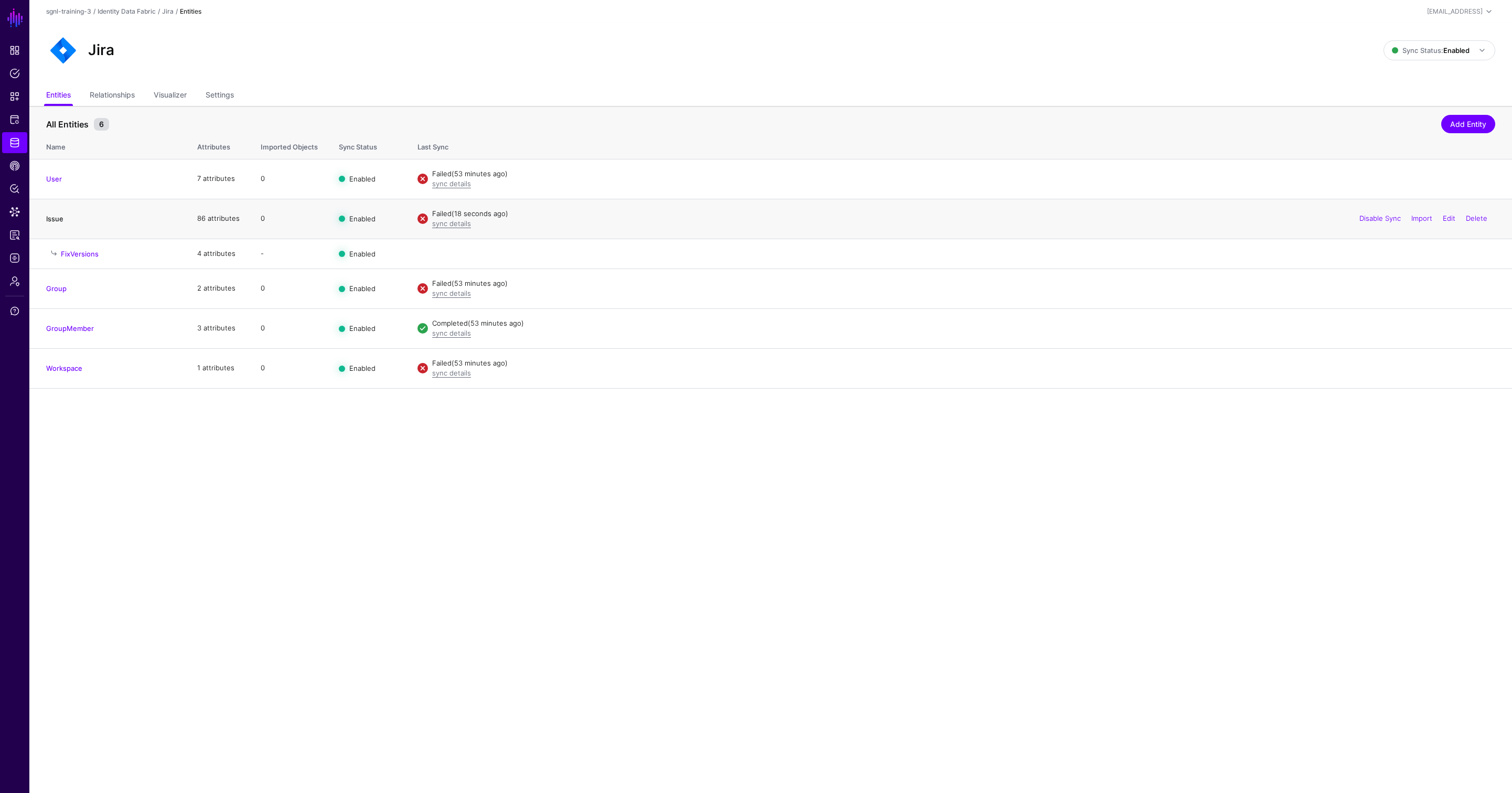
click at [56, 220] on link "Issue" at bounding box center [55, 218] width 17 height 8
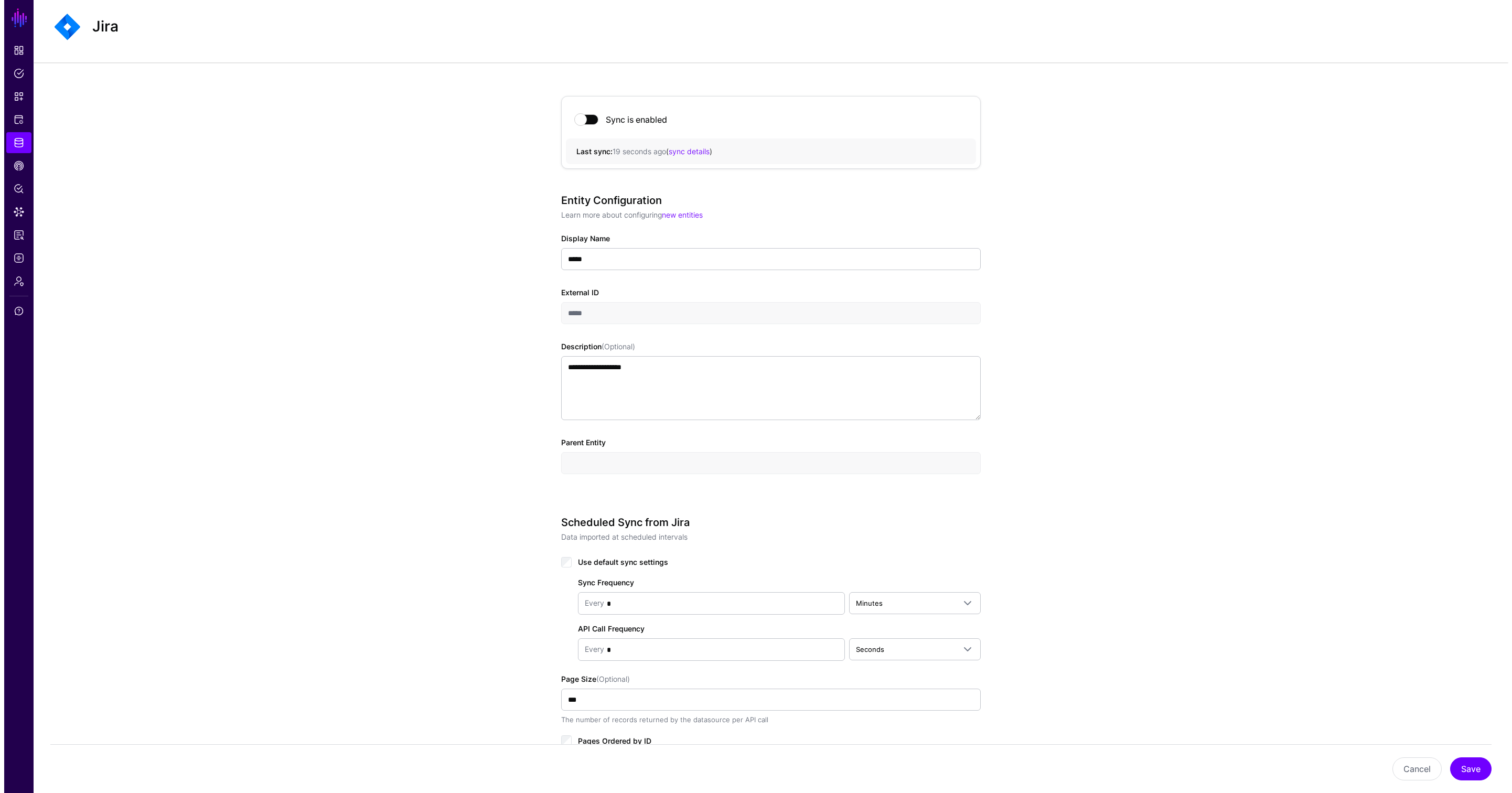
scroll to position [363, 0]
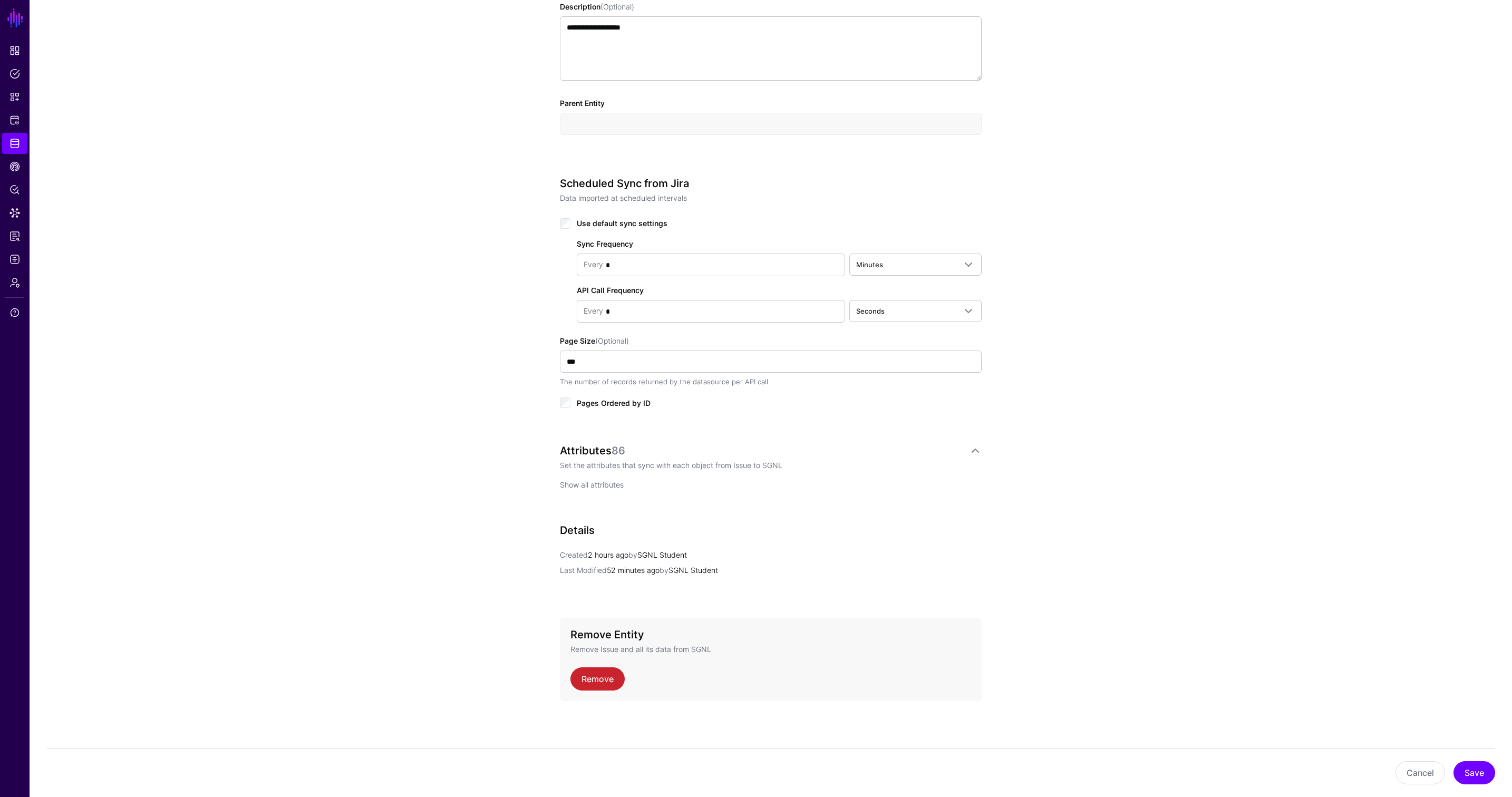
click at [602, 486] on link "Show all attributes" at bounding box center [592, 484] width 64 height 9
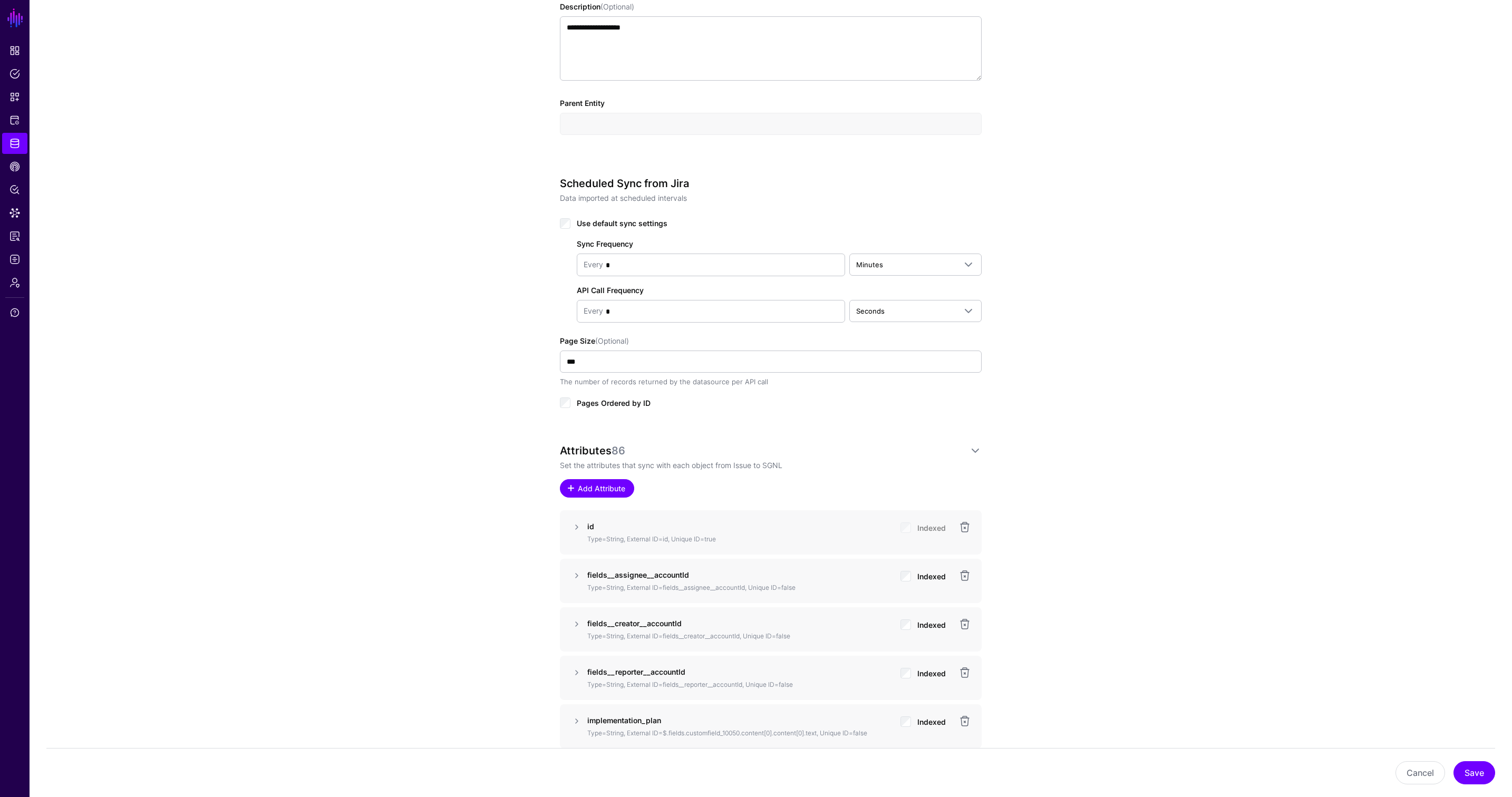
click at [611, 488] on span "Add Attribute" at bounding box center [602, 488] width 50 height 11
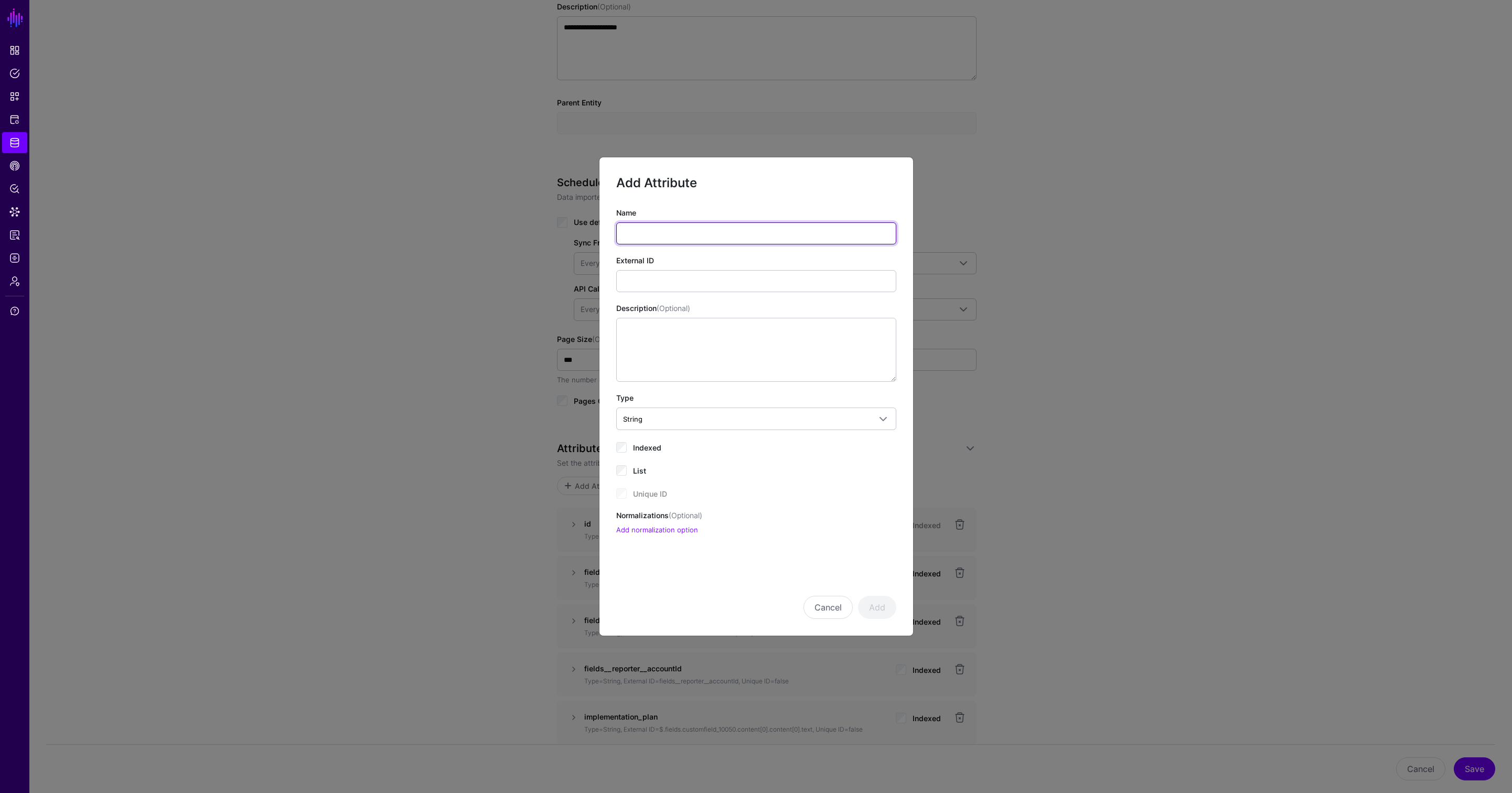
click at [654, 232] on input "Name" at bounding box center [756, 234] width 280 height 22
paste input "**********"
type input "**********"
click at [688, 278] on input "External ID" at bounding box center [756, 281] width 280 height 22
paste input "**********"
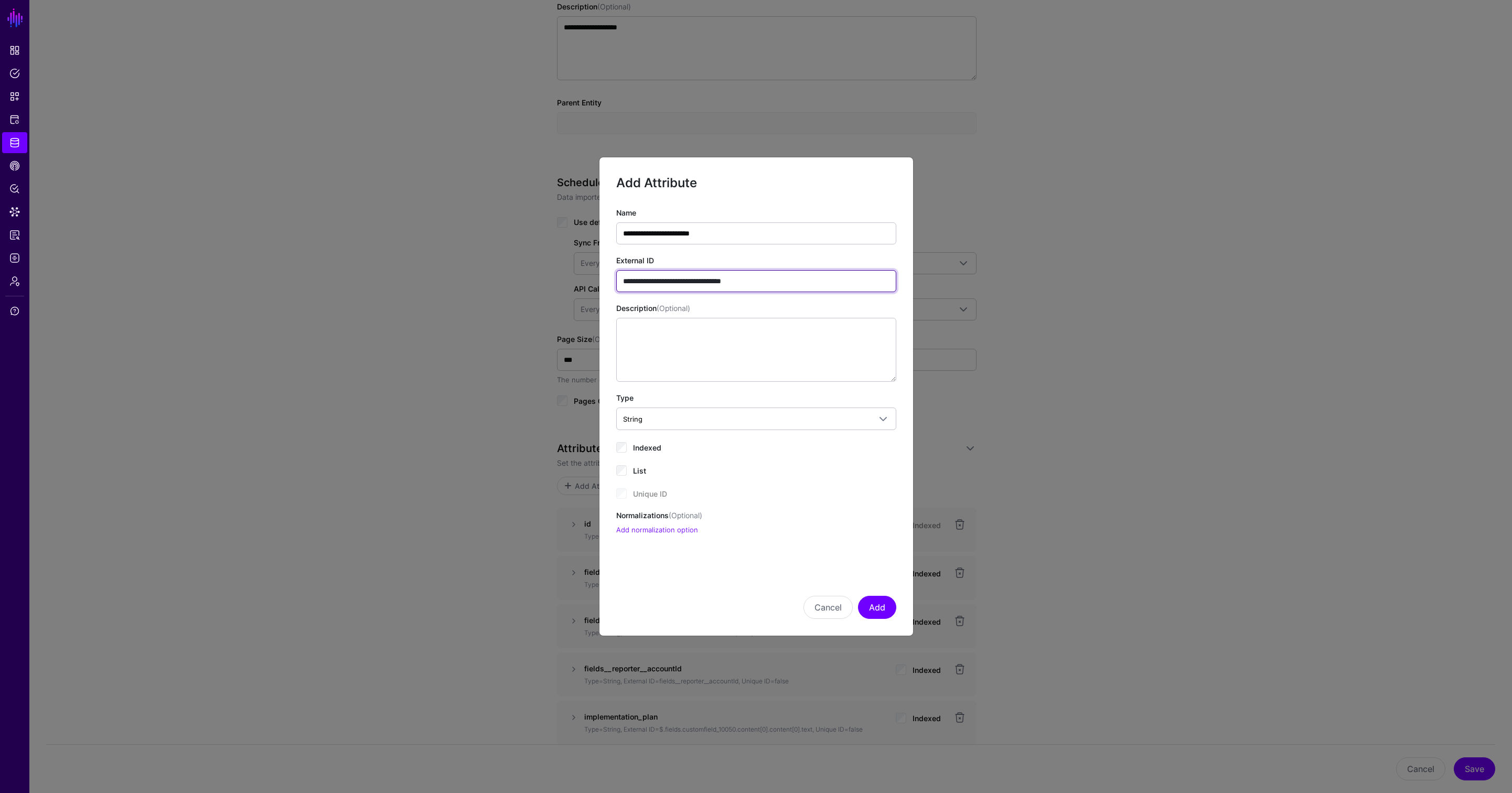
type input "**********"
click at [684, 339] on textarea "Description (Optional)" at bounding box center [756, 349] width 280 height 64
paste textarea "**********"
type textarea "**********"
click at [876, 608] on button "Add" at bounding box center [877, 607] width 38 height 23
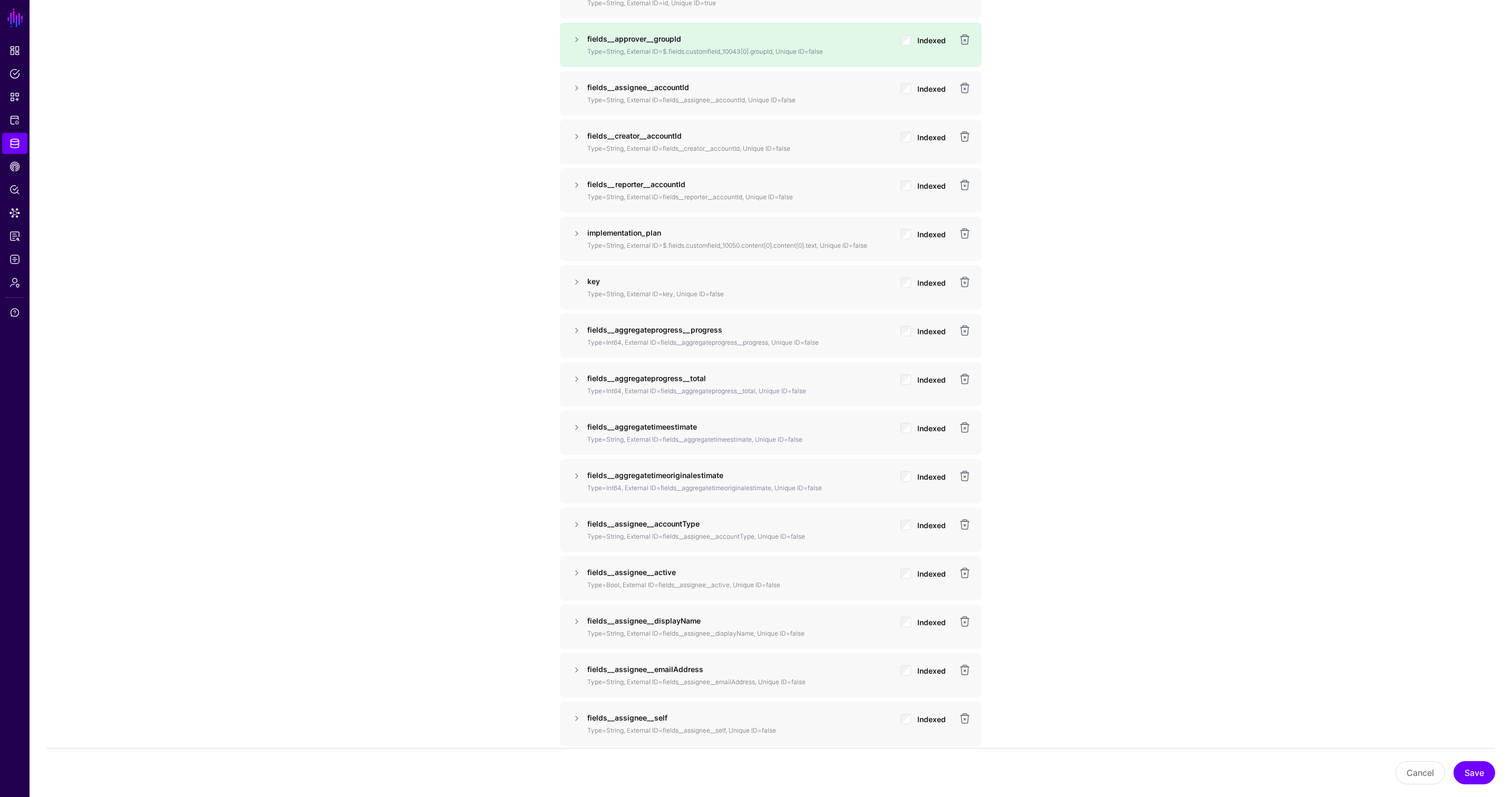
scroll to position [923, 0]
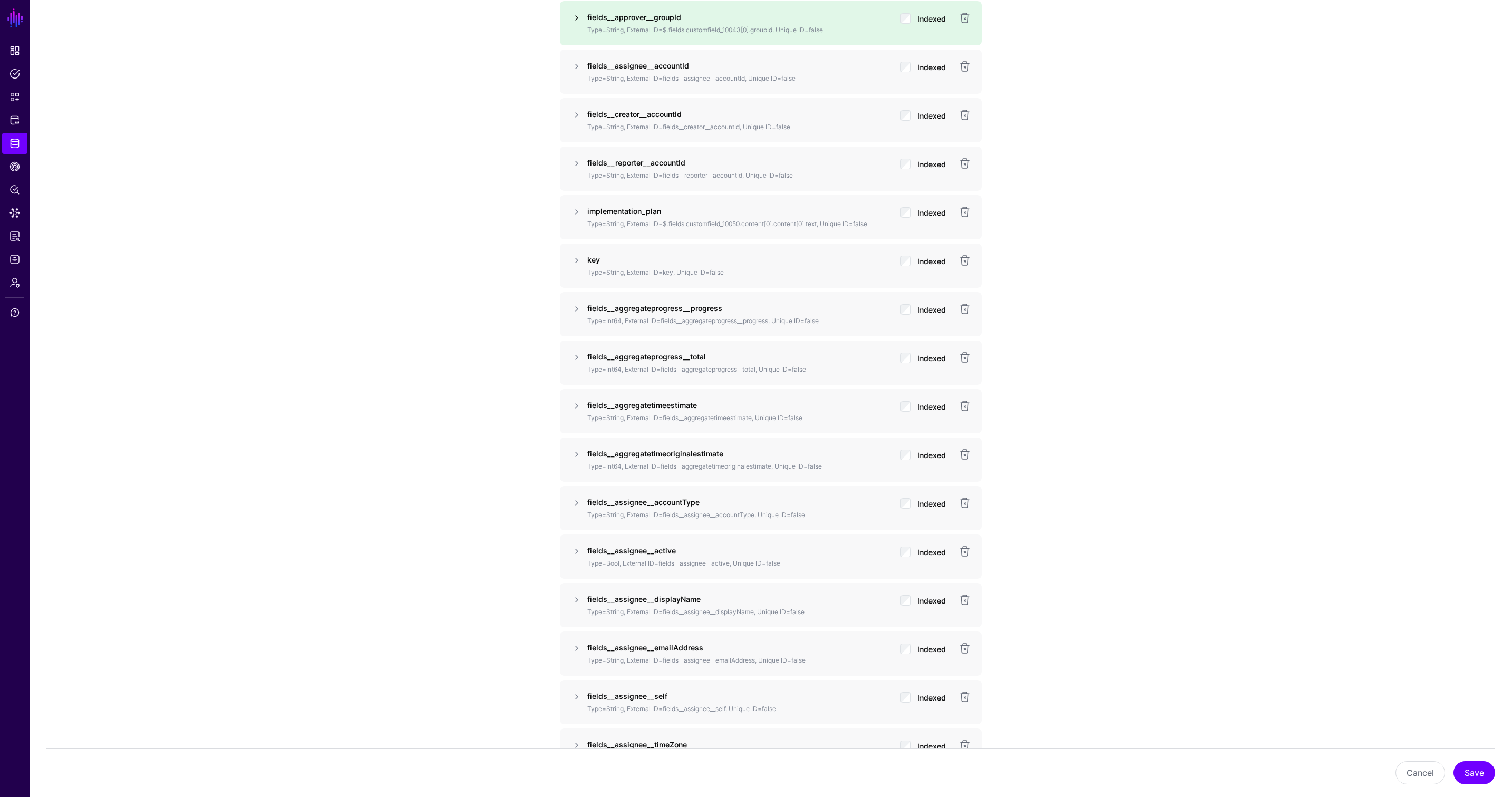
click at [576, 16] on link at bounding box center [576, 18] width 12 height 12
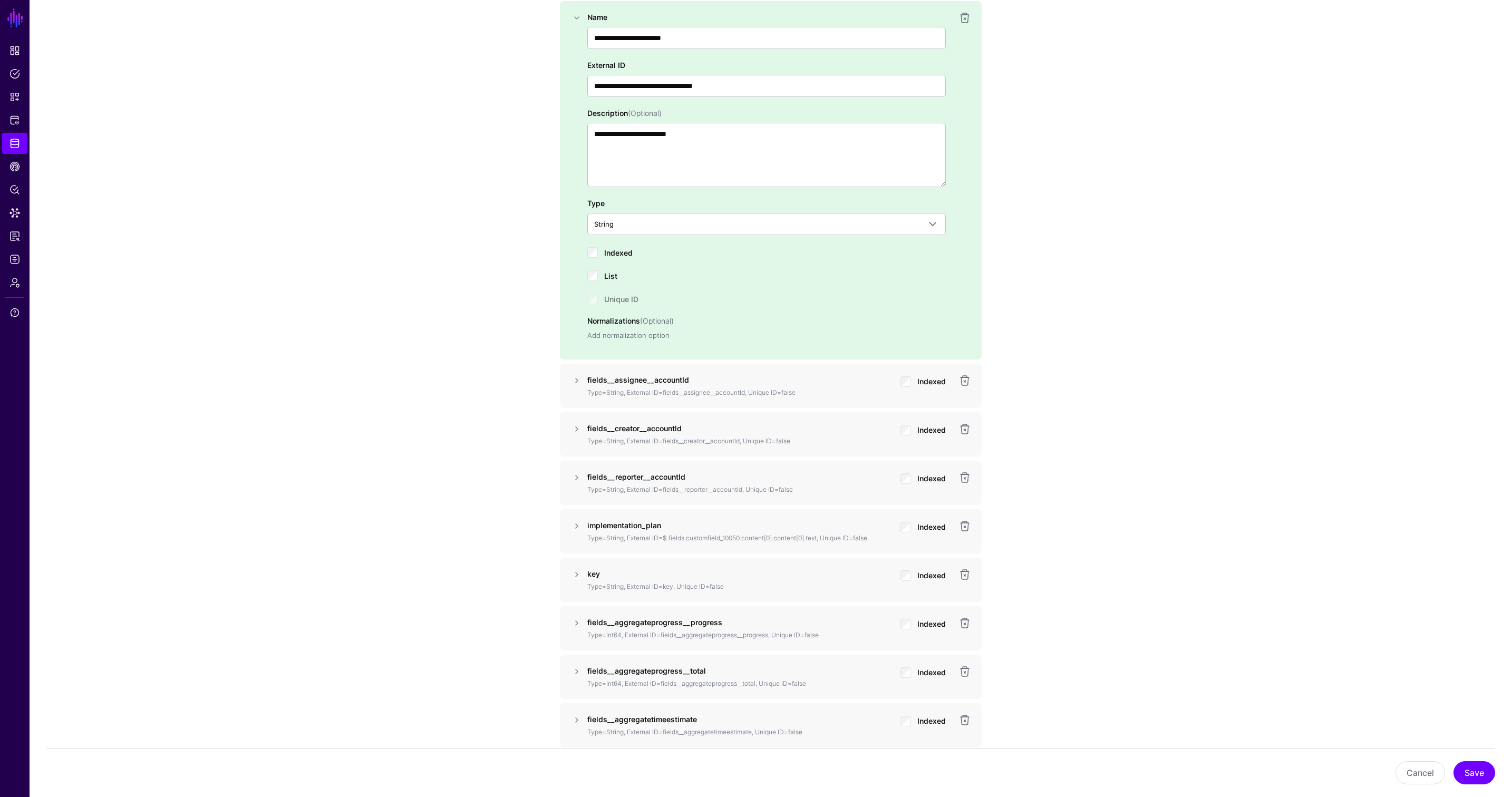
click at [631, 332] on link "Add normalization option" at bounding box center [628, 335] width 82 height 8
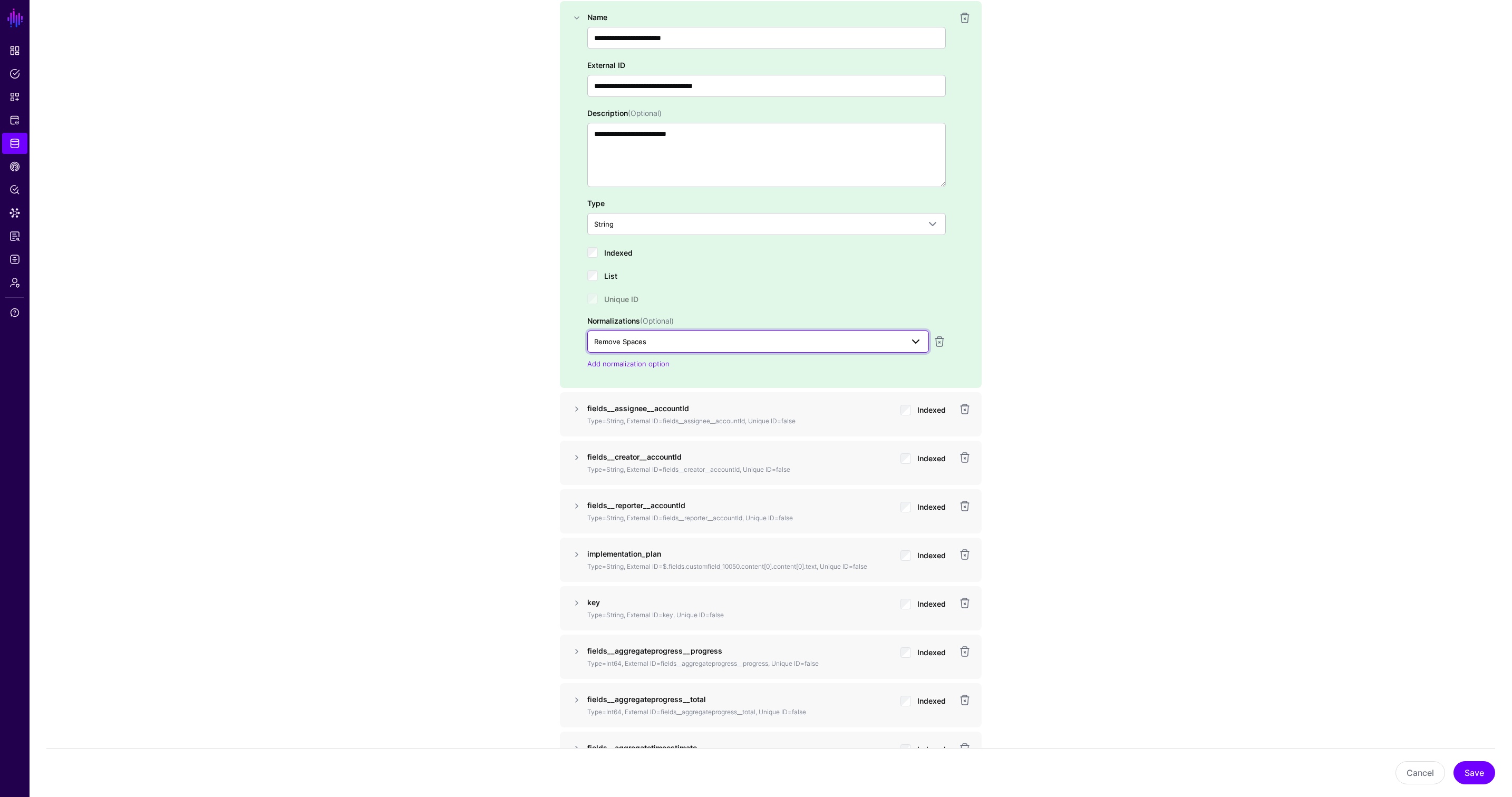
click at [808, 342] on span "Remove Spaces" at bounding box center [749, 342] width 309 height 12
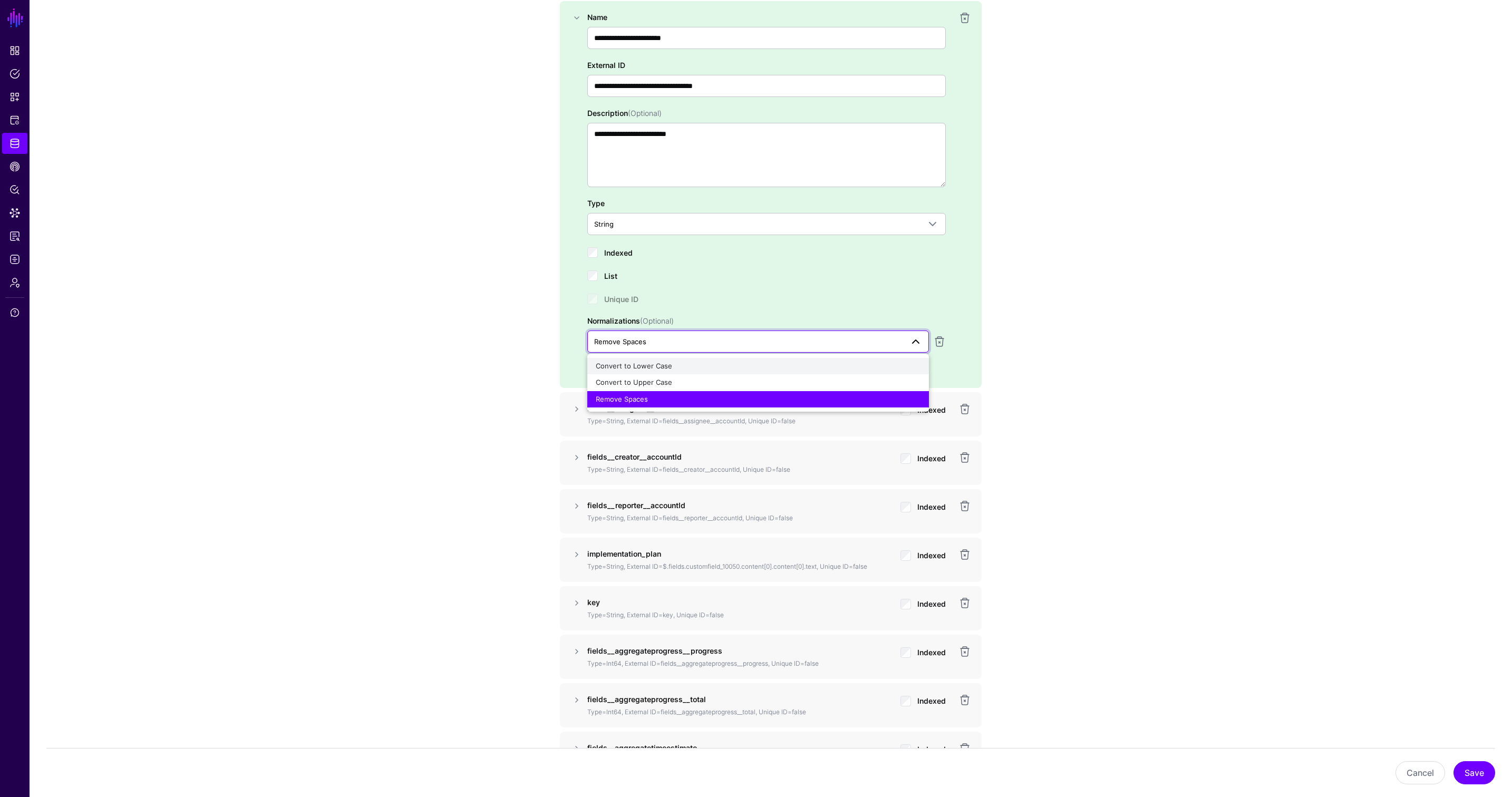
click at [748, 366] on div "Convert to Lower Case" at bounding box center [758, 366] width 324 height 11
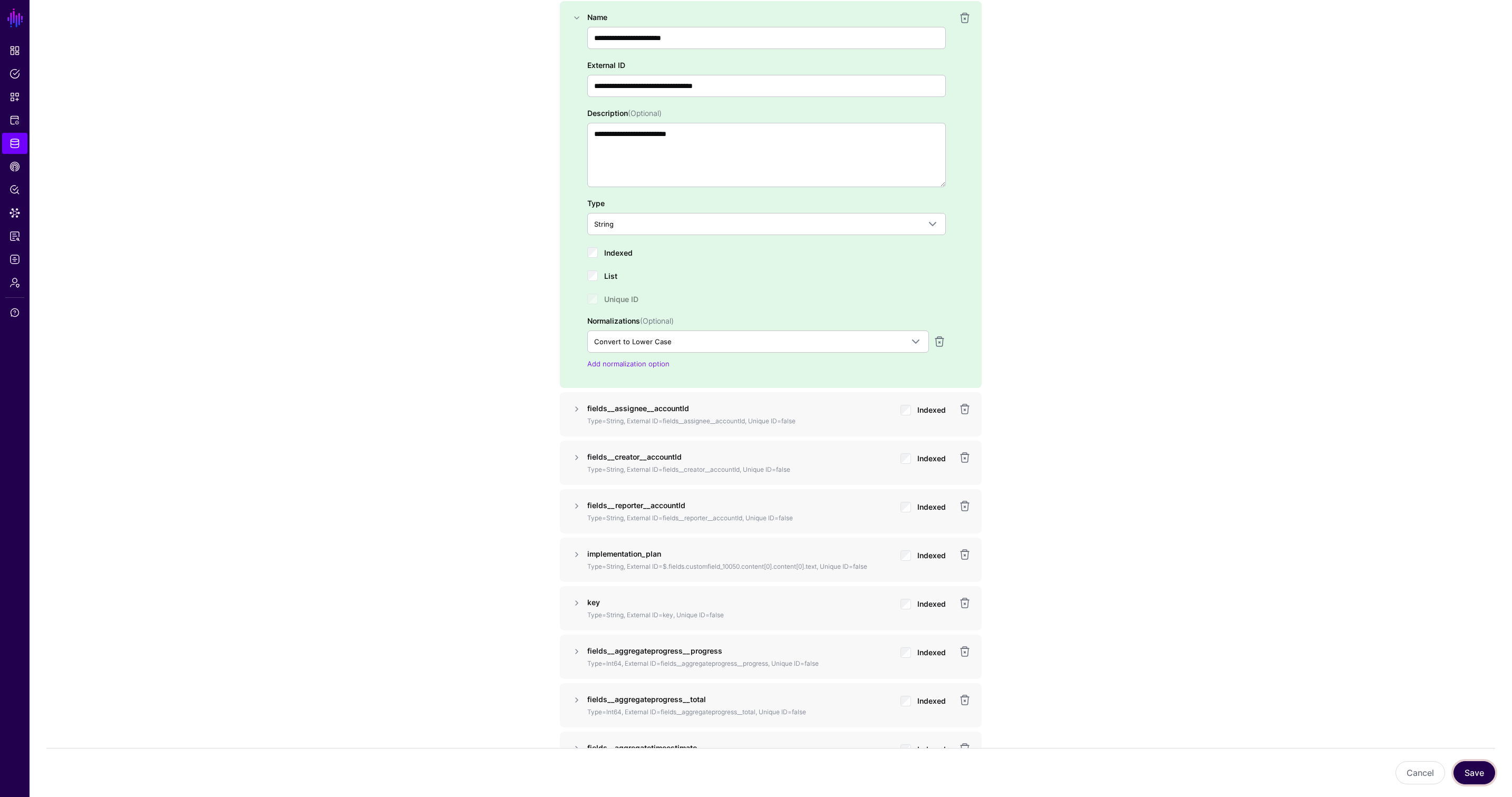
click at [1478, 773] on button "Save" at bounding box center [1474, 772] width 42 height 23
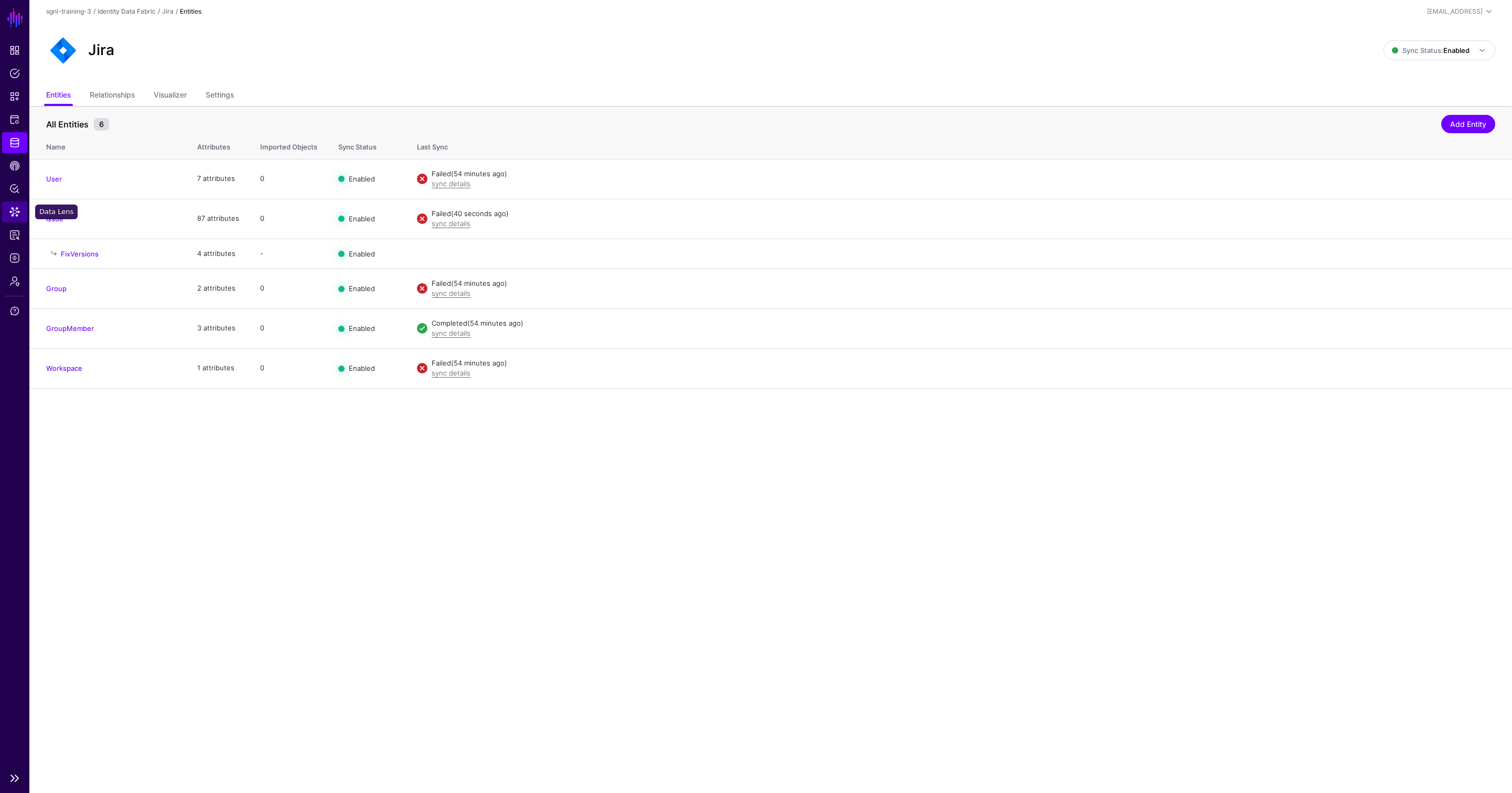
click at [12, 211] on span "Data Lens" at bounding box center [15, 212] width 11 height 11
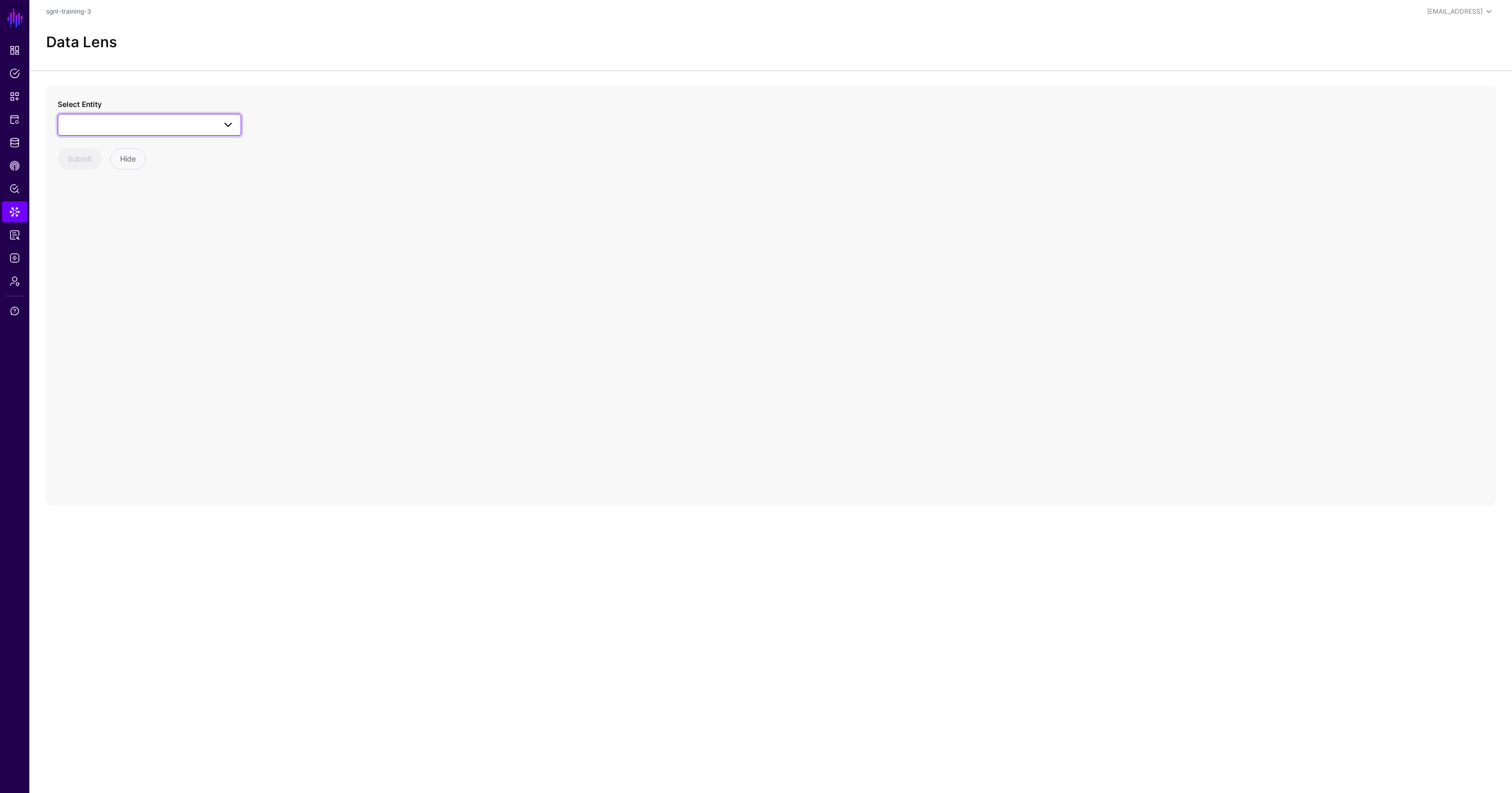
click at [201, 126] on span at bounding box center [149, 124] width 170 height 12
click at [113, 321] on div "Issue" at bounding box center [154, 325] width 156 height 11
click at [140, 174] on span at bounding box center [134, 170] width 140 height 12
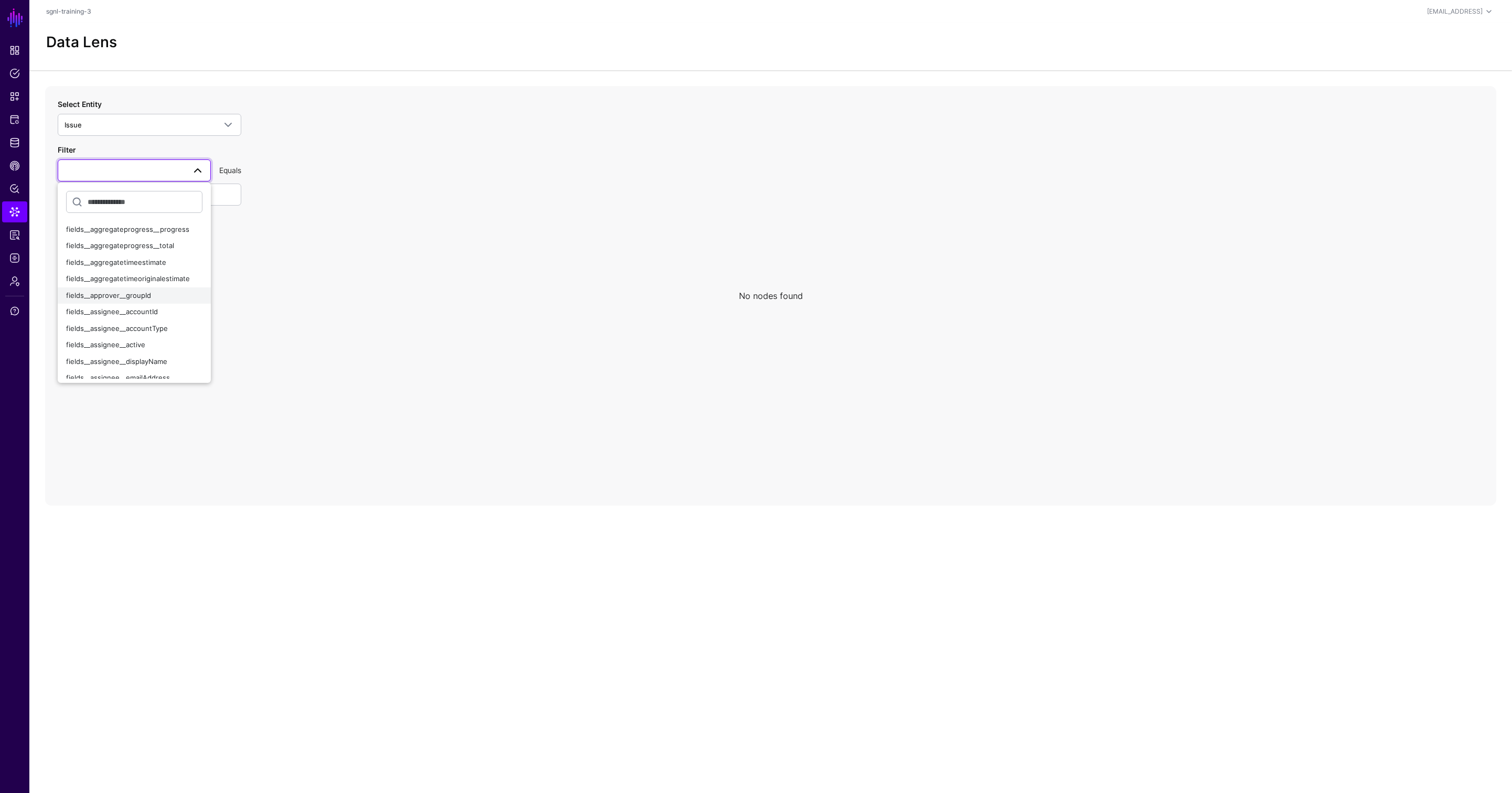
click at [132, 293] on span "fields__approver__groupId" at bounding box center [109, 295] width 85 height 8
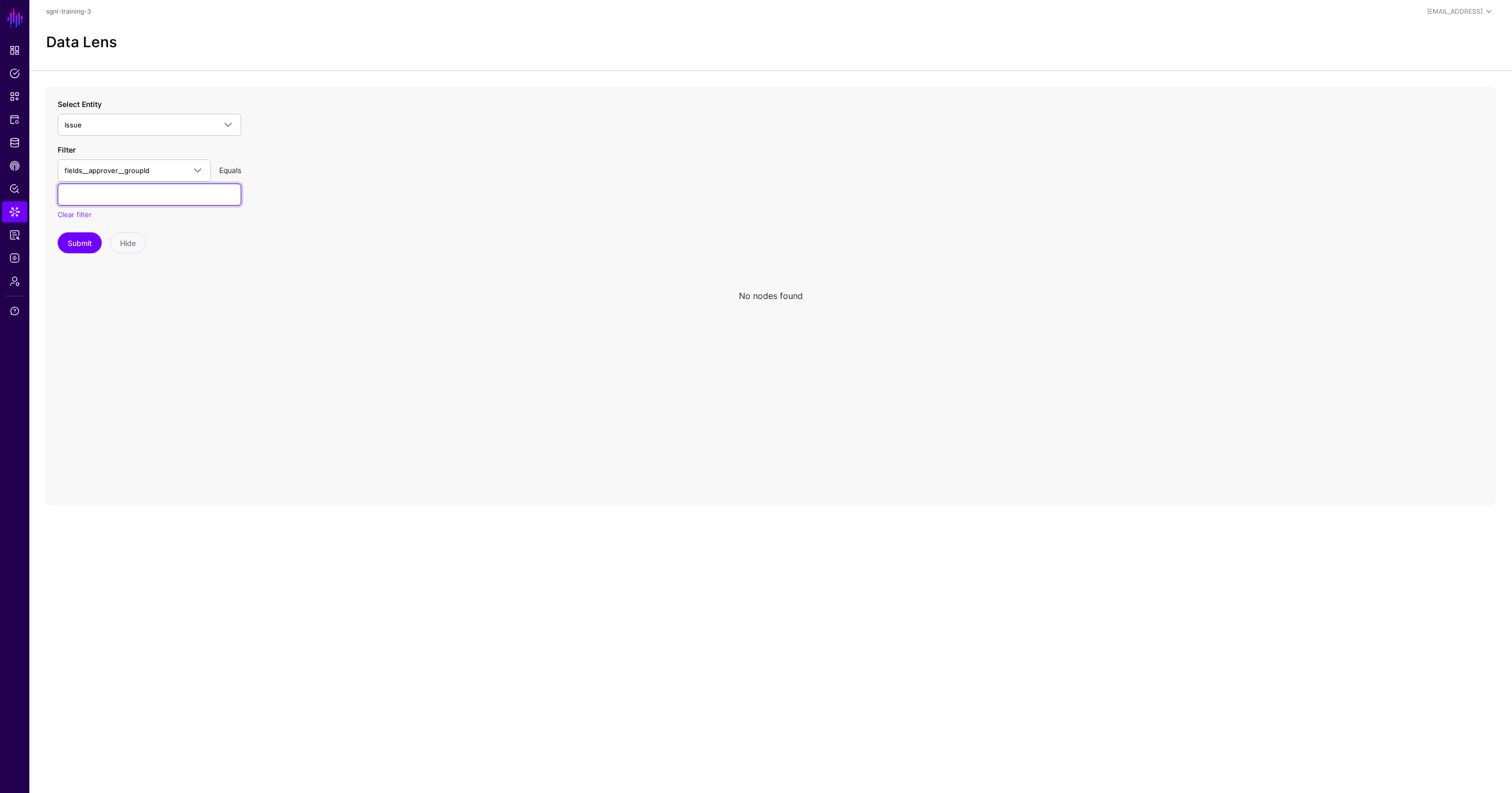
click at [174, 200] on input "text" at bounding box center [149, 195] width 184 height 22
paste input "**********"
type input "**********"
click at [72, 245] on button "Submit" at bounding box center [79, 243] width 44 height 21
click at [76, 245] on button "Submit" at bounding box center [79, 243] width 44 height 21
